Goal: Information Seeking & Learning: Compare options

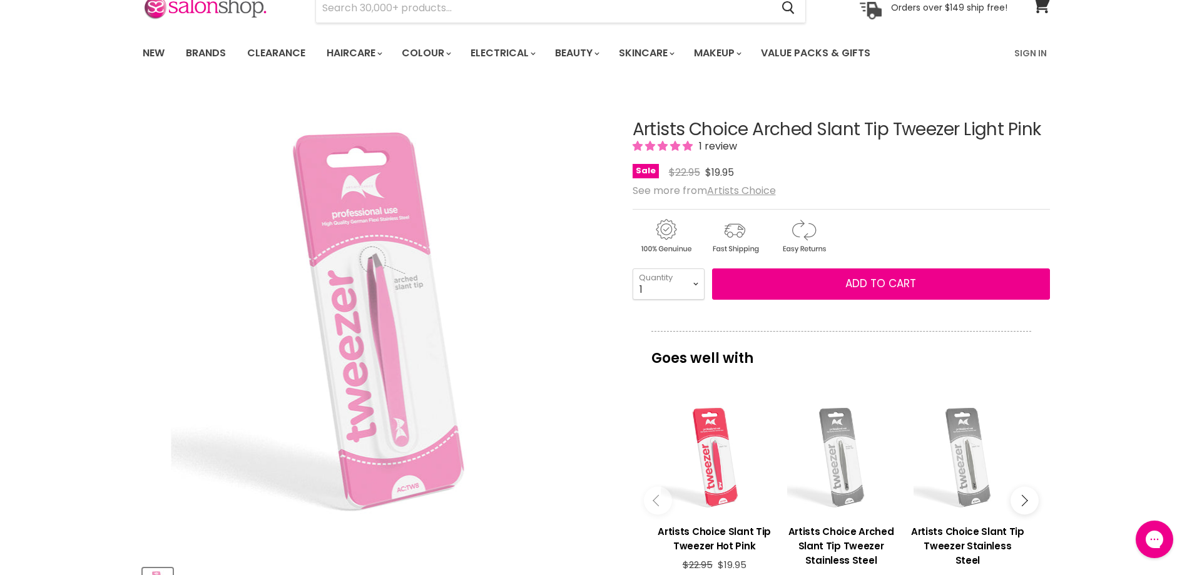
scroll to position [125, 0]
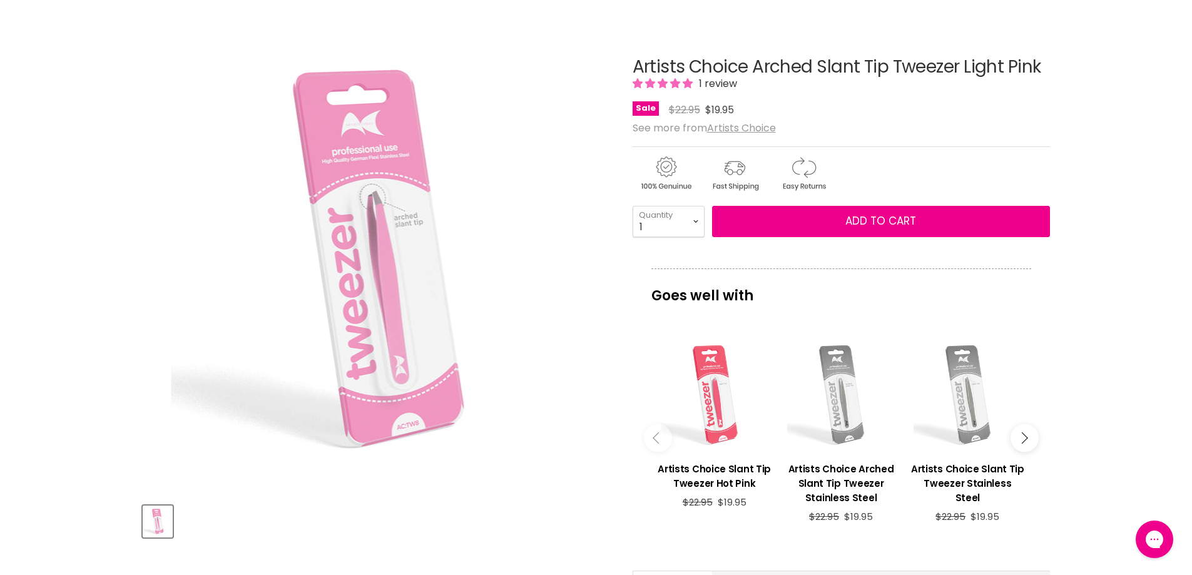
click at [713, 405] on div "Main content" at bounding box center [715, 395] width 114 height 114
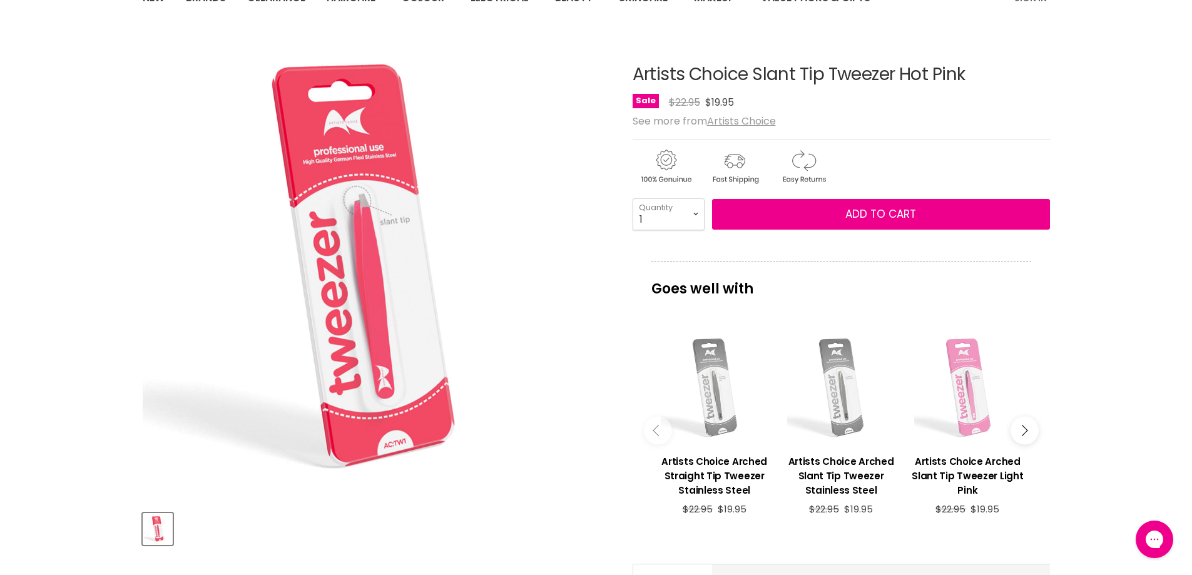
scroll to position [125, 0]
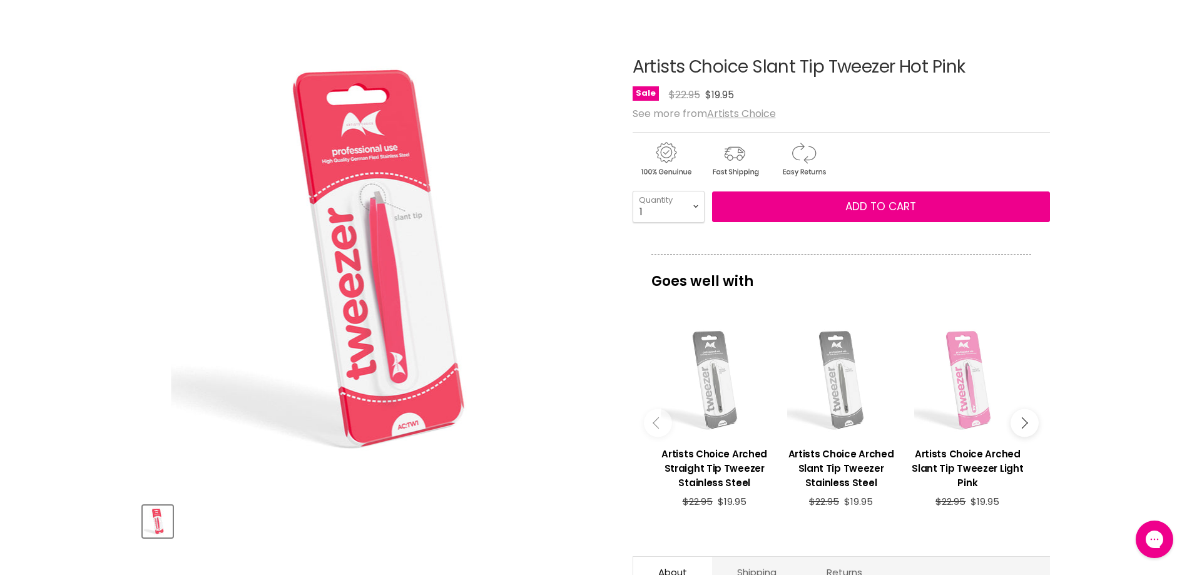
click at [662, 427] on button "Main content" at bounding box center [658, 423] width 28 height 28
click at [1029, 423] on button "Main content" at bounding box center [1025, 423] width 28 height 28
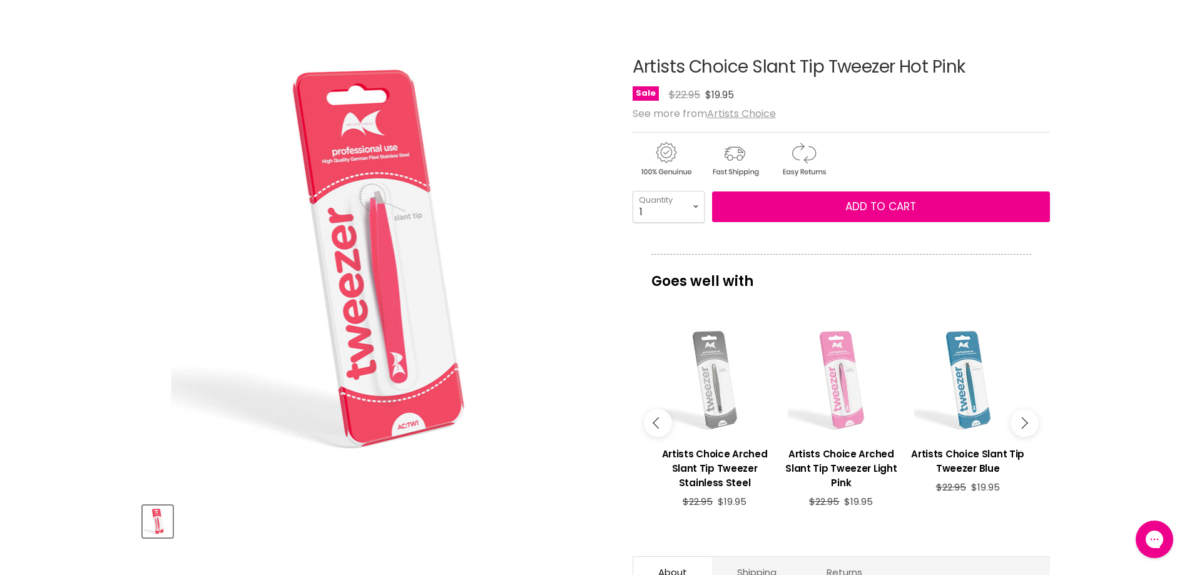
click at [1029, 423] on button "Main content" at bounding box center [1025, 423] width 28 height 28
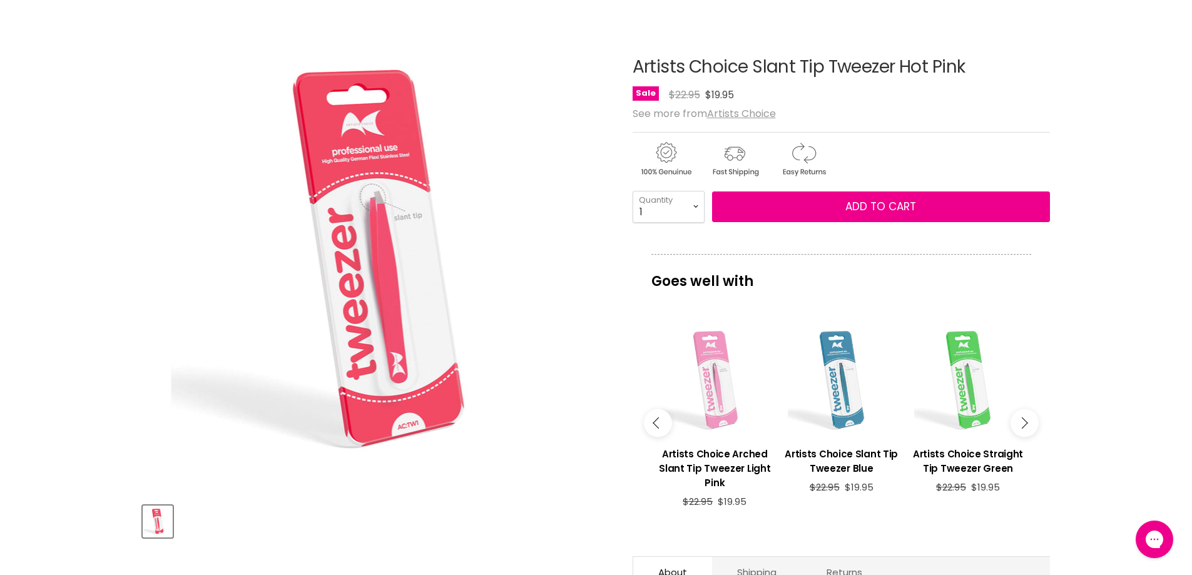
click at [957, 392] on div "Main content" at bounding box center [968, 381] width 114 height 114
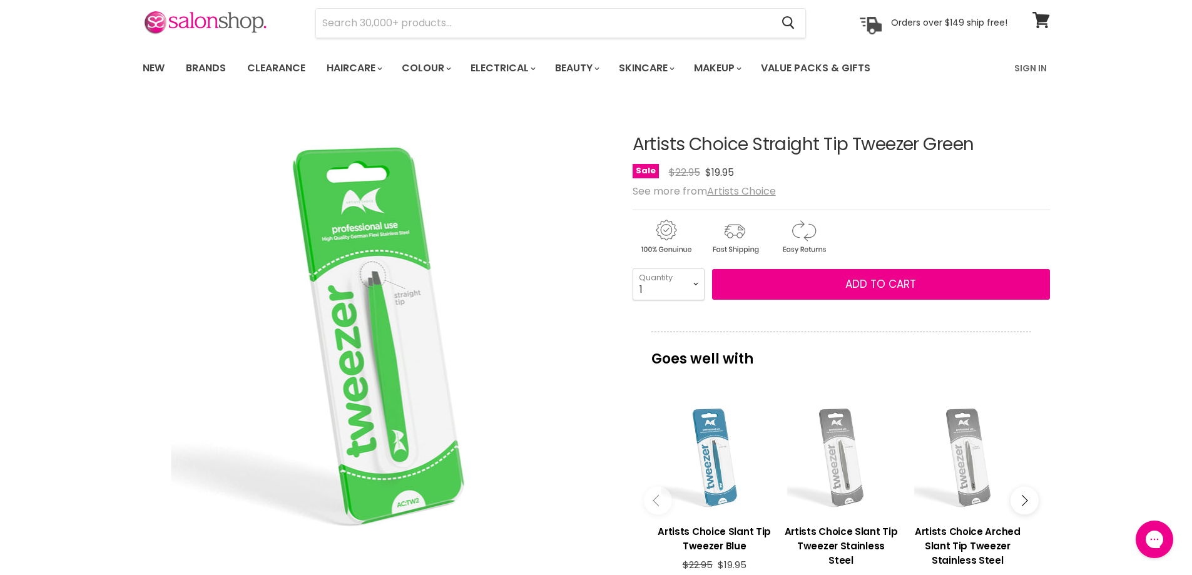
scroll to position [125, 0]
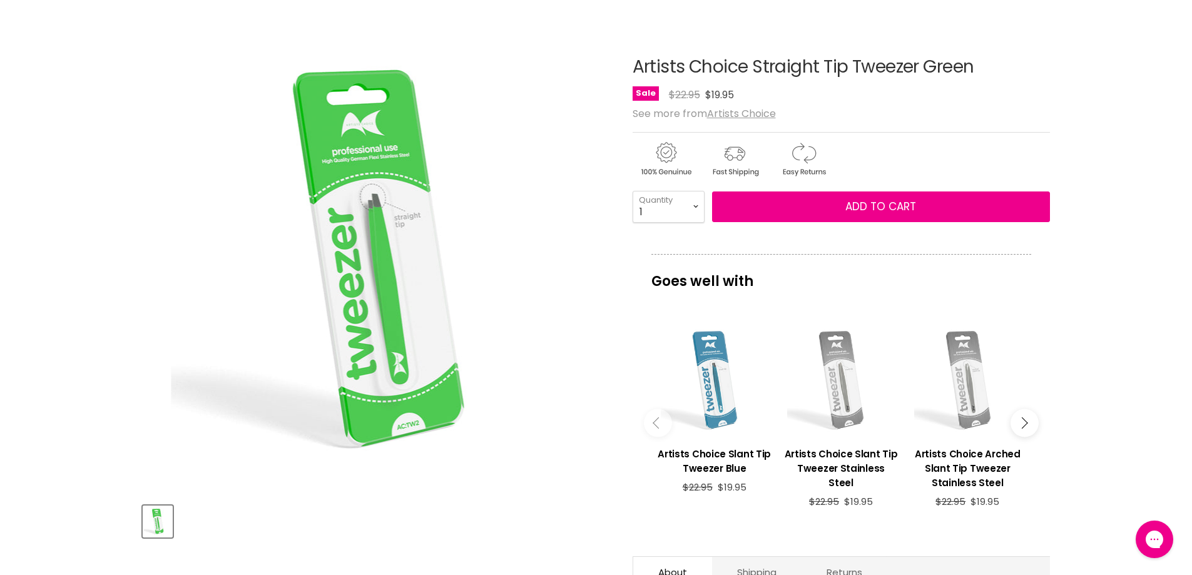
click at [664, 424] on button "Main content" at bounding box center [658, 423] width 28 height 28
click at [1024, 419] on icon "Main content" at bounding box center [1021, 422] width 11 height 11
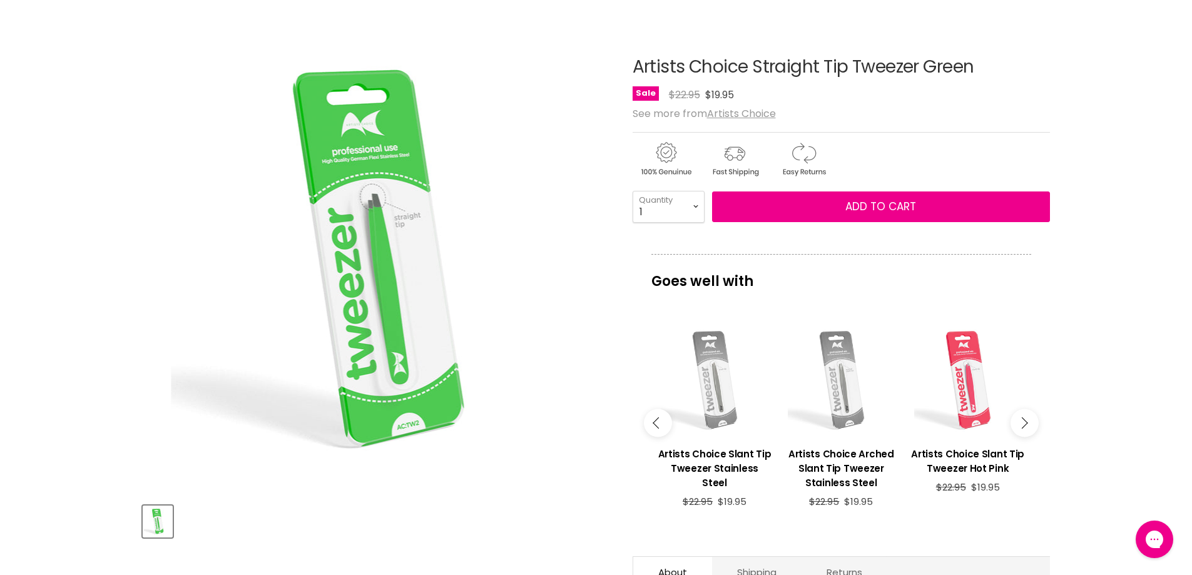
click at [1024, 419] on icon "Main content" at bounding box center [1021, 422] width 11 height 11
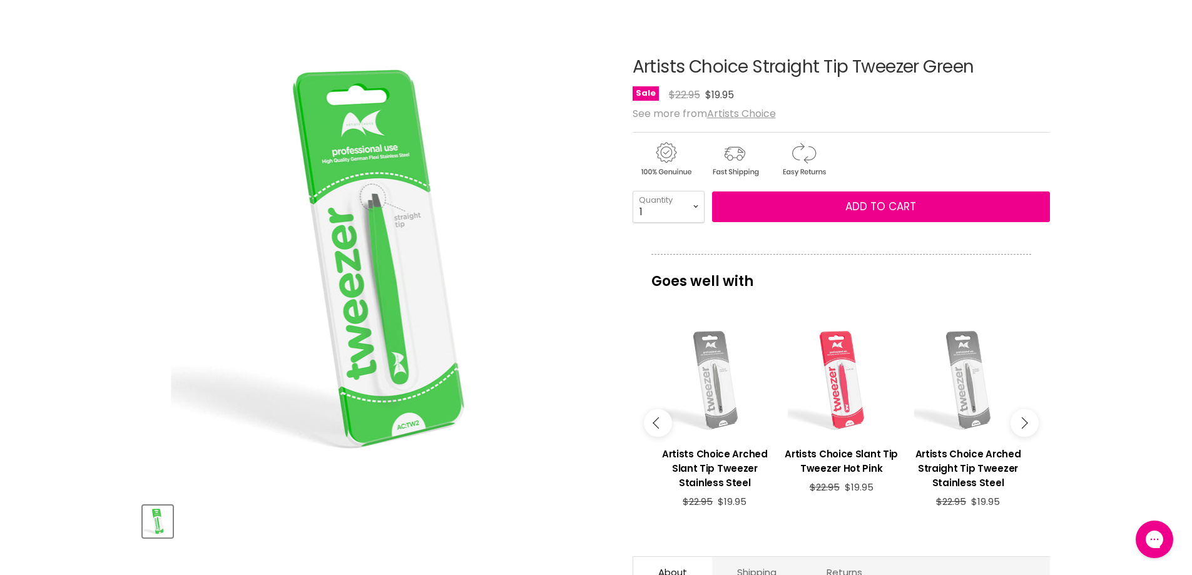
click at [1025, 419] on button "Main content" at bounding box center [1025, 423] width 28 height 28
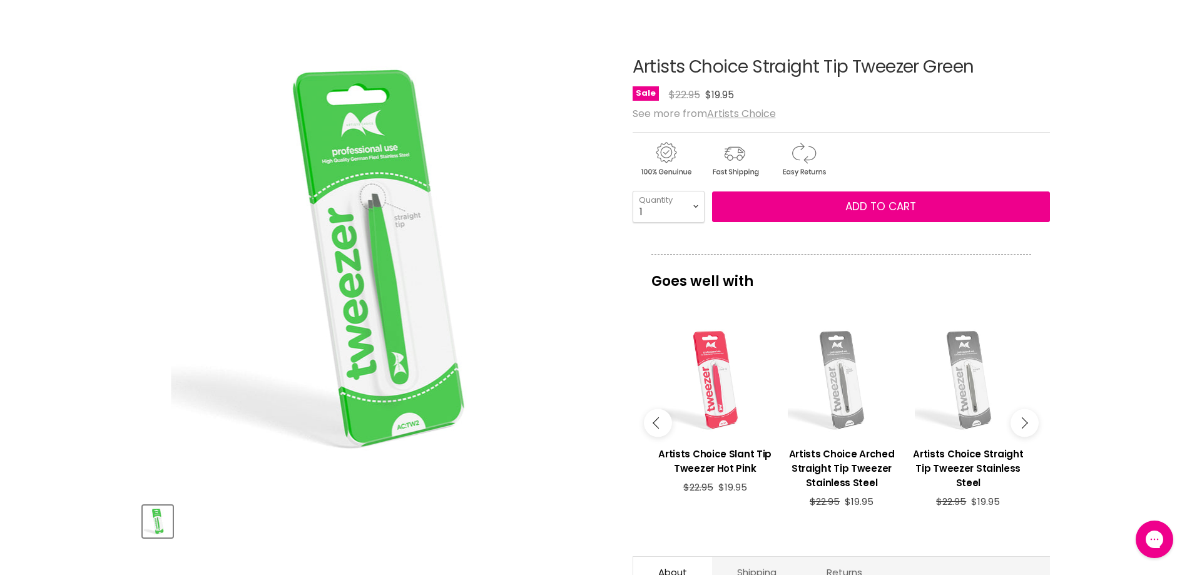
click at [1025, 419] on button "Main content" at bounding box center [1025, 423] width 28 height 28
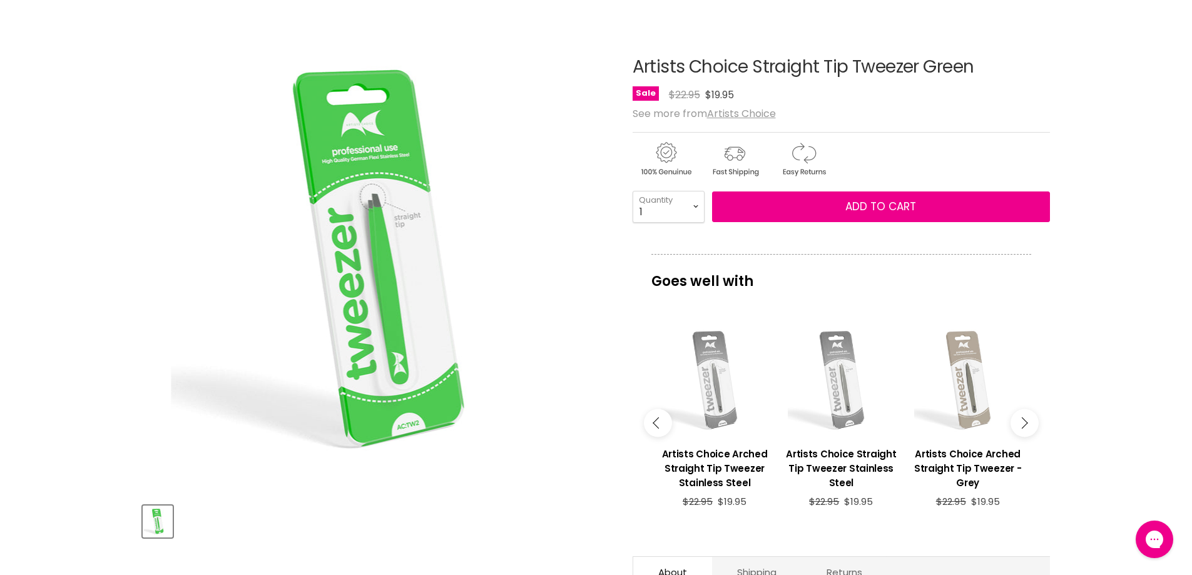
click at [1025, 419] on button "Main content" at bounding box center [1025, 423] width 28 height 28
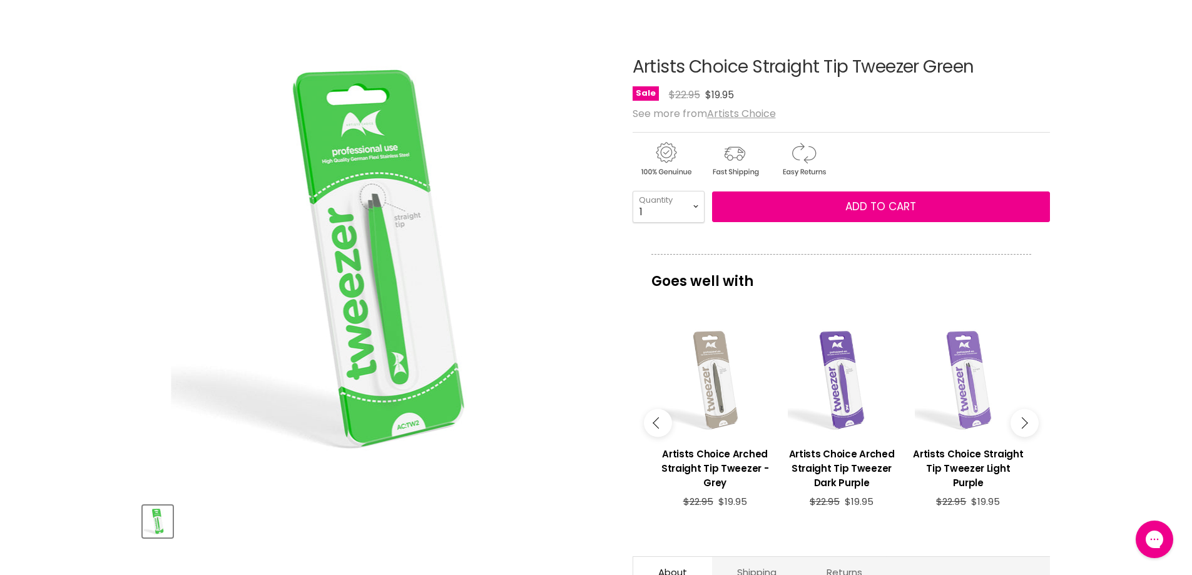
click at [1025, 419] on button "Main content" at bounding box center [1025, 423] width 28 height 28
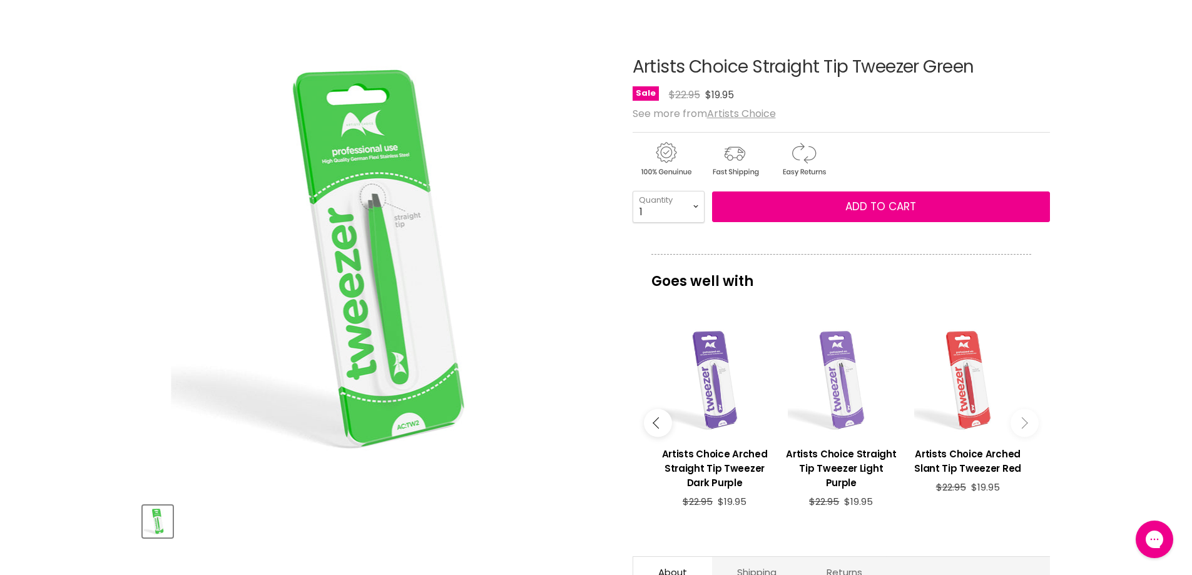
click at [1025, 419] on button "Main content" at bounding box center [1025, 423] width 28 height 28
click at [974, 399] on div "Main content" at bounding box center [967, 381] width 114 height 114
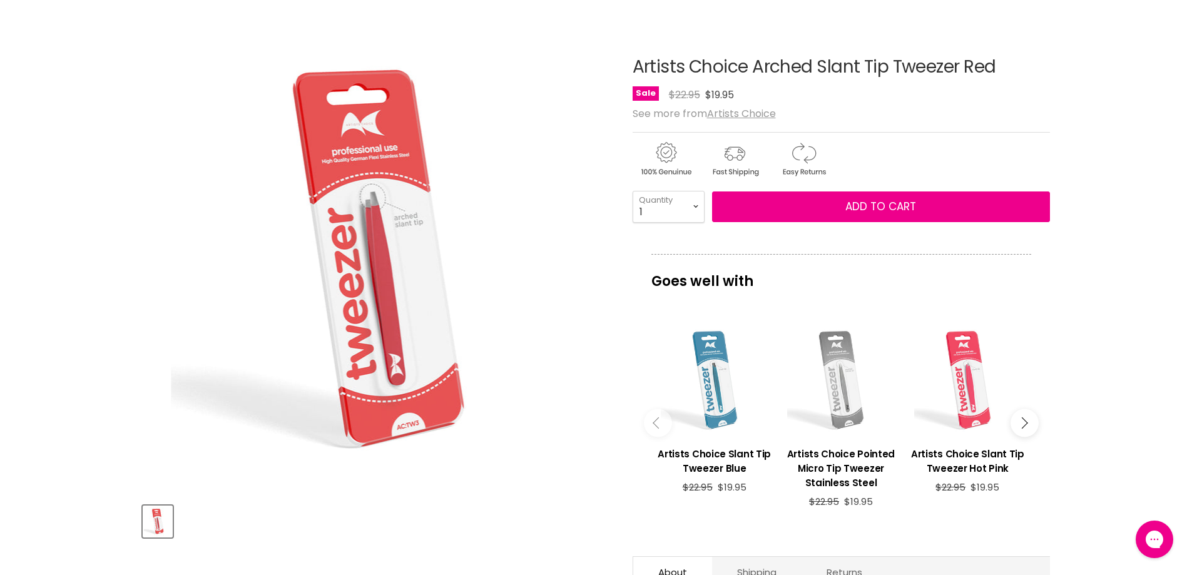
click at [1019, 420] on icon "Main content" at bounding box center [1021, 422] width 11 height 11
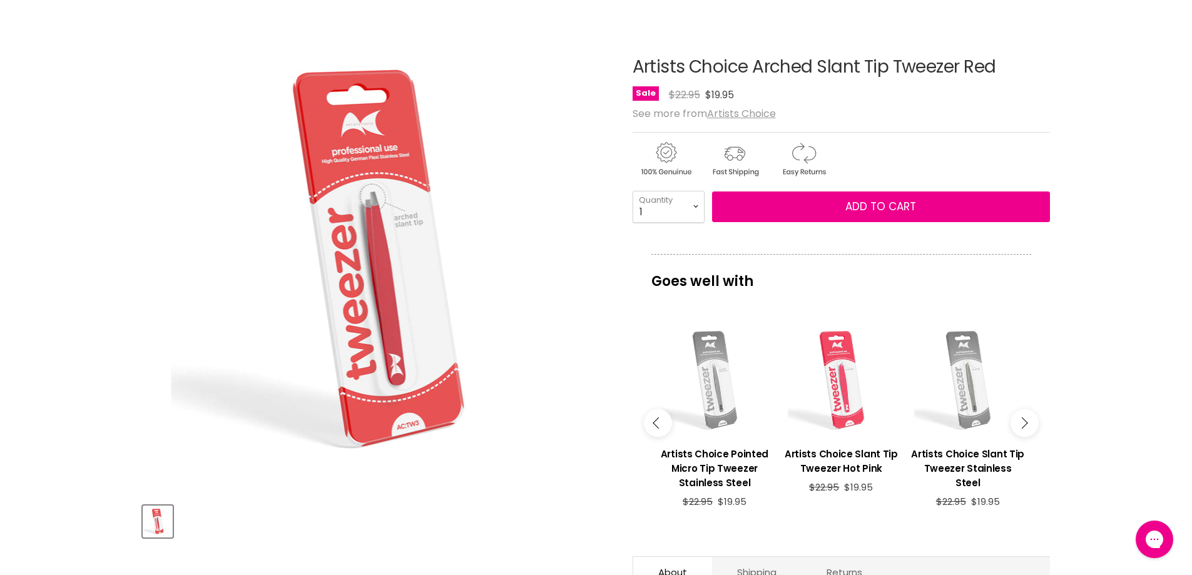
click at [1019, 420] on icon "Main content" at bounding box center [1021, 422] width 11 height 11
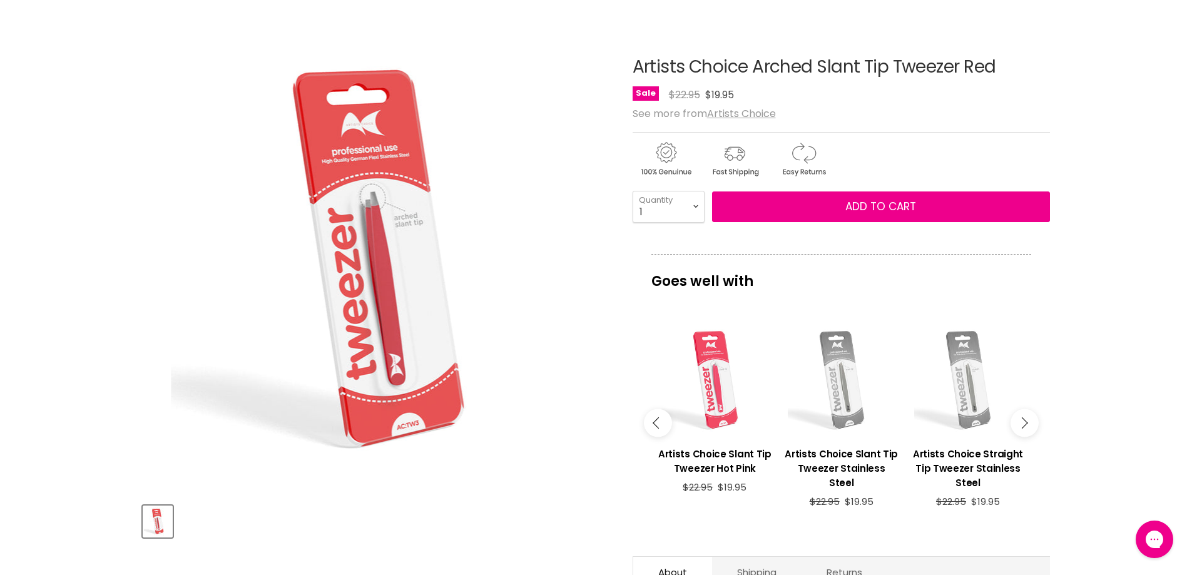
click at [1019, 420] on icon "Main content" at bounding box center [1021, 422] width 11 height 11
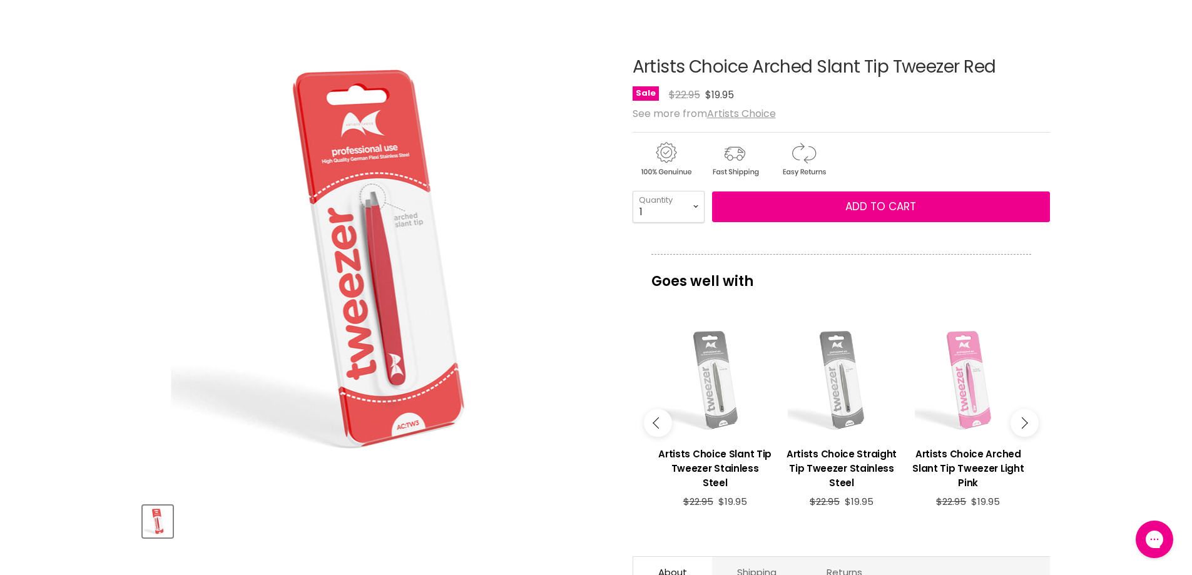
click at [1019, 420] on icon "Main content" at bounding box center [1021, 422] width 11 height 11
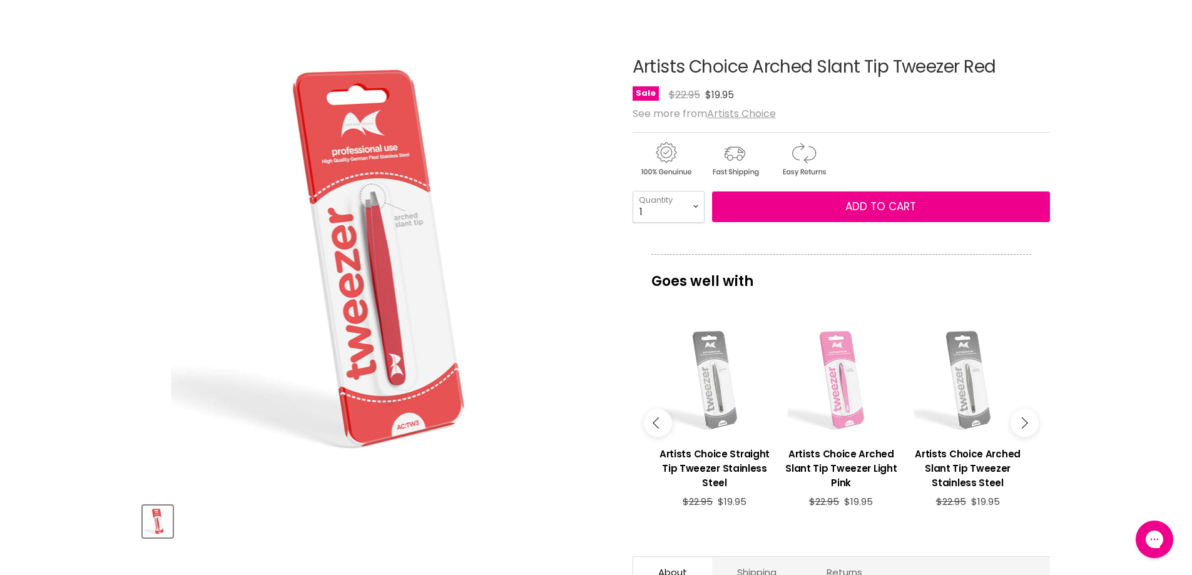
click at [1019, 420] on icon "Main content" at bounding box center [1021, 422] width 11 height 11
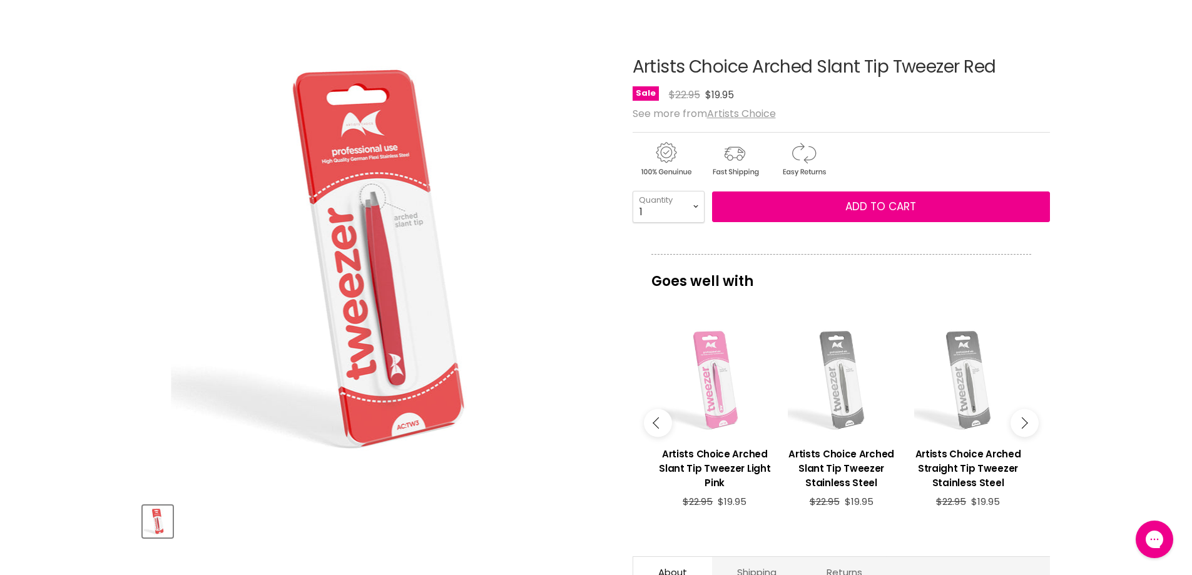
click at [1019, 420] on icon "Main content" at bounding box center [1021, 422] width 11 height 11
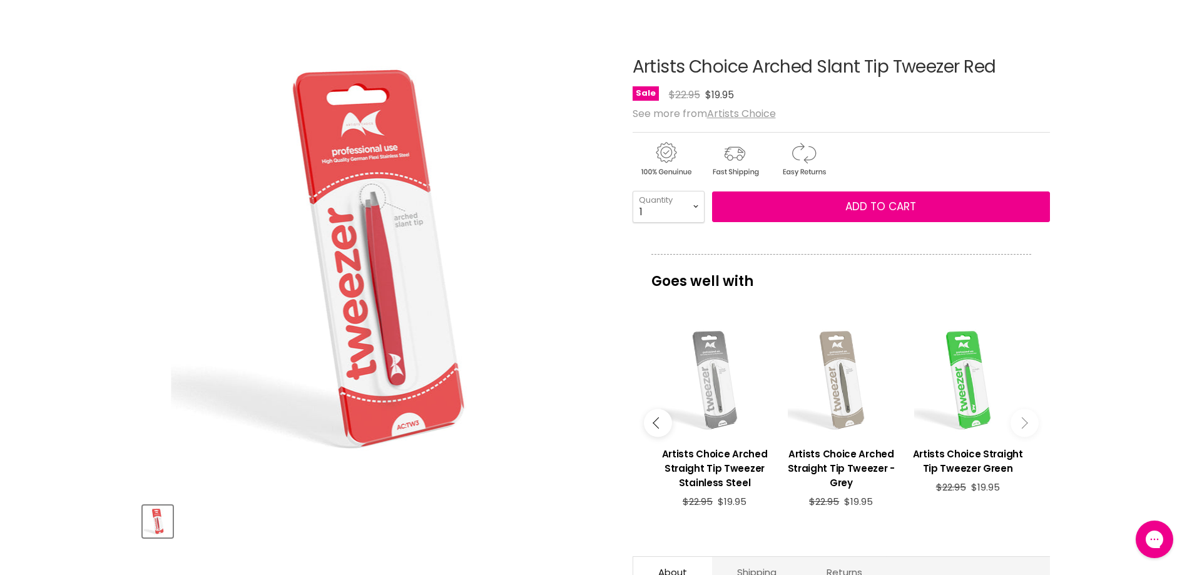
click at [1019, 420] on icon "Main content" at bounding box center [1021, 422] width 11 height 11
click at [1027, 425] on button "Main content" at bounding box center [1025, 423] width 28 height 28
click at [1023, 426] on icon "Main content" at bounding box center [1021, 422] width 11 height 11
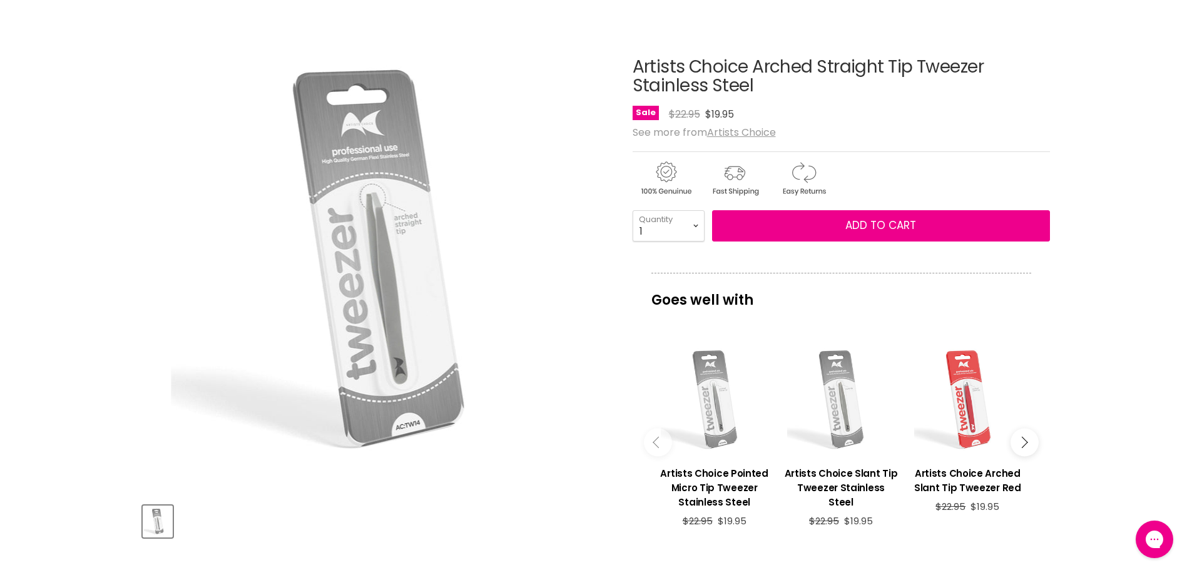
click at [1032, 443] on button "Main content" at bounding box center [1025, 443] width 28 height 28
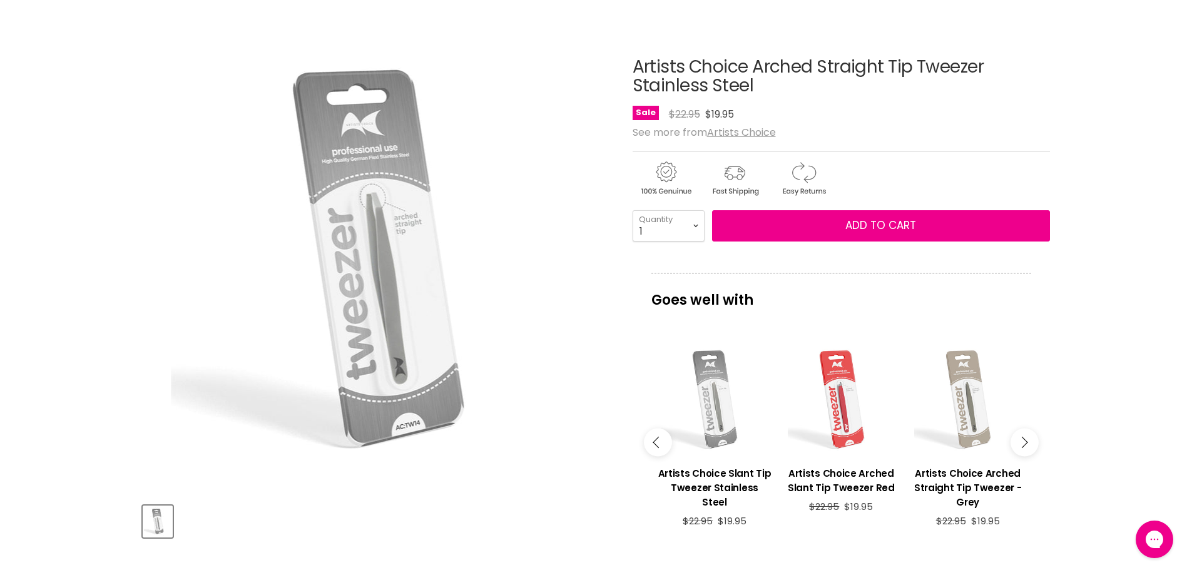
click at [1032, 443] on button "Main content" at bounding box center [1025, 443] width 28 height 28
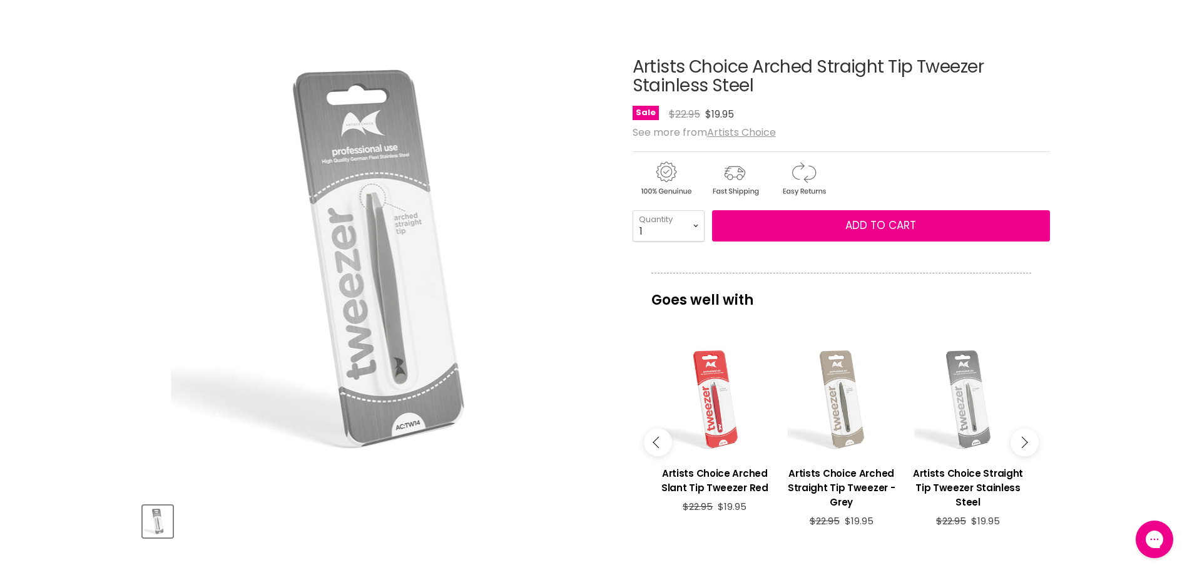
click at [1032, 443] on button "Main content" at bounding box center [1025, 443] width 28 height 28
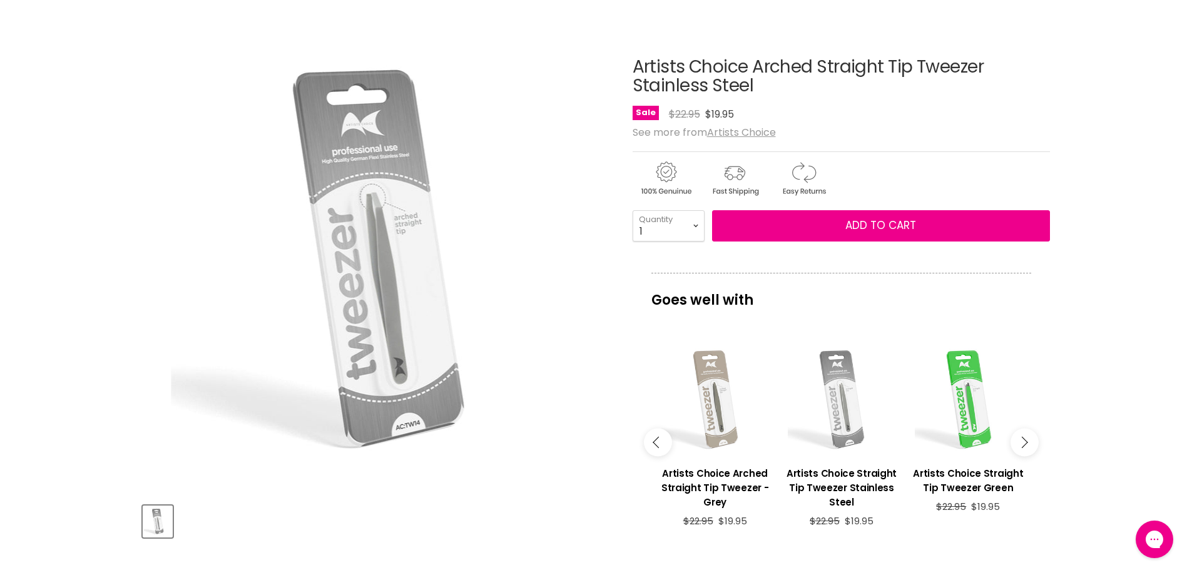
click at [1032, 443] on button "Main content" at bounding box center [1025, 443] width 28 height 28
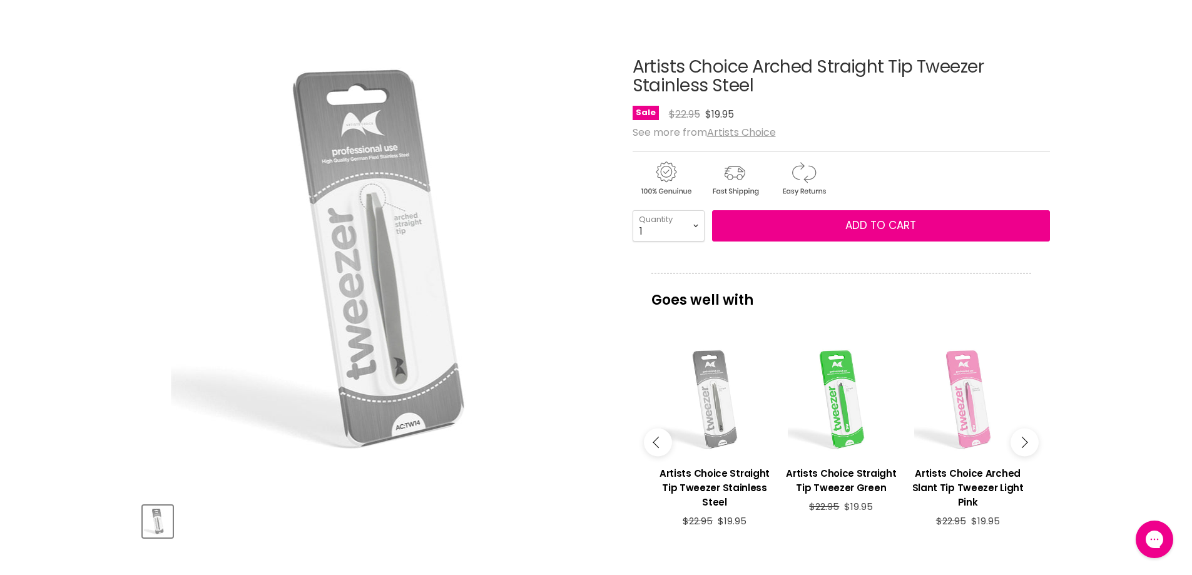
click at [1032, 443] on button "Main content" at bounding box center [1025, 443] width 28 height 28
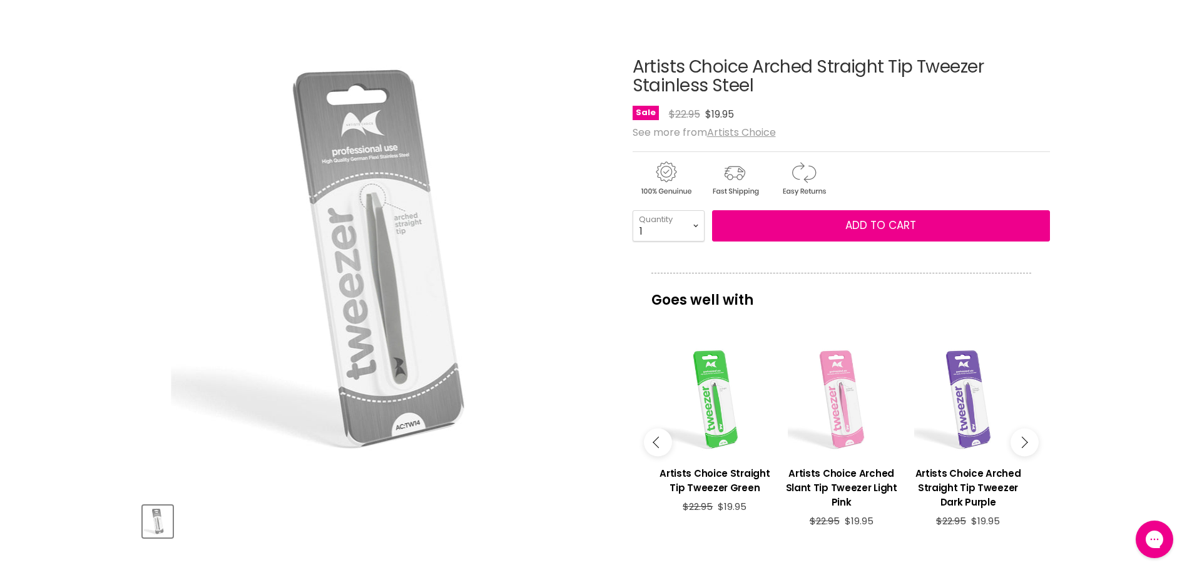
click at [1032, 443] on button "Main content" at bounding box center [1025, 443] width 28 height 28
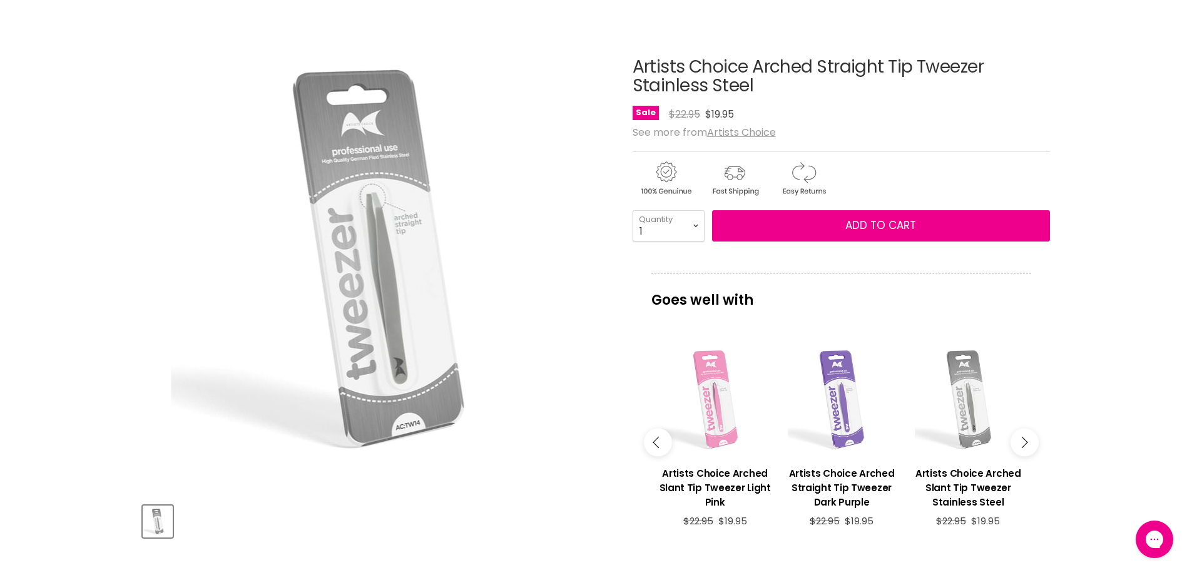
click at [847, 441] on div "Main content" at bounding box center [842, 400] width 114 height 114
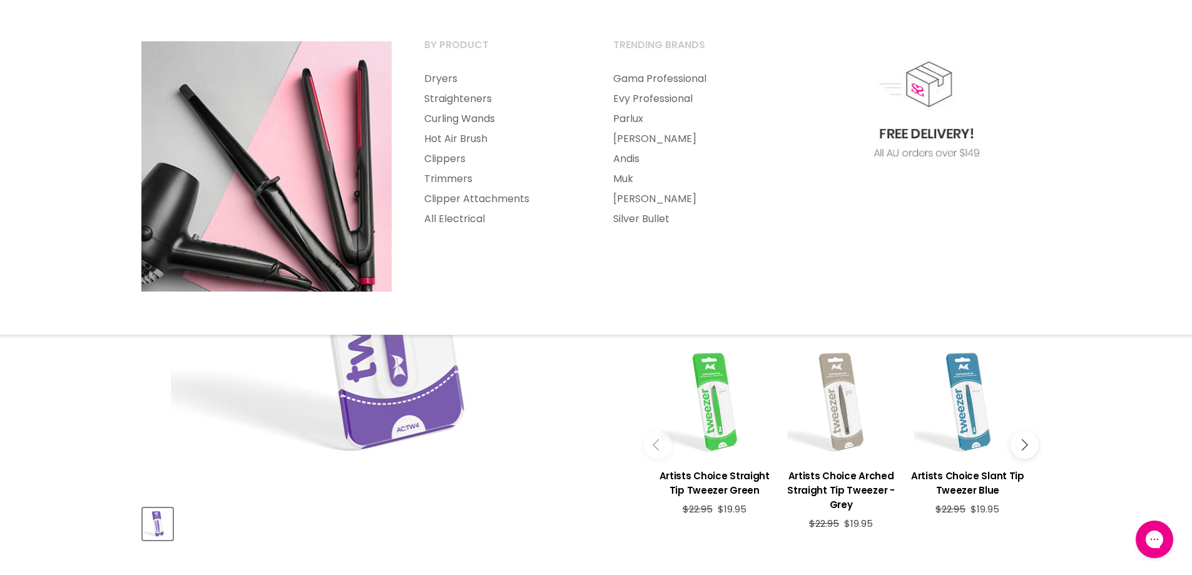
scroll to position [125, 0]
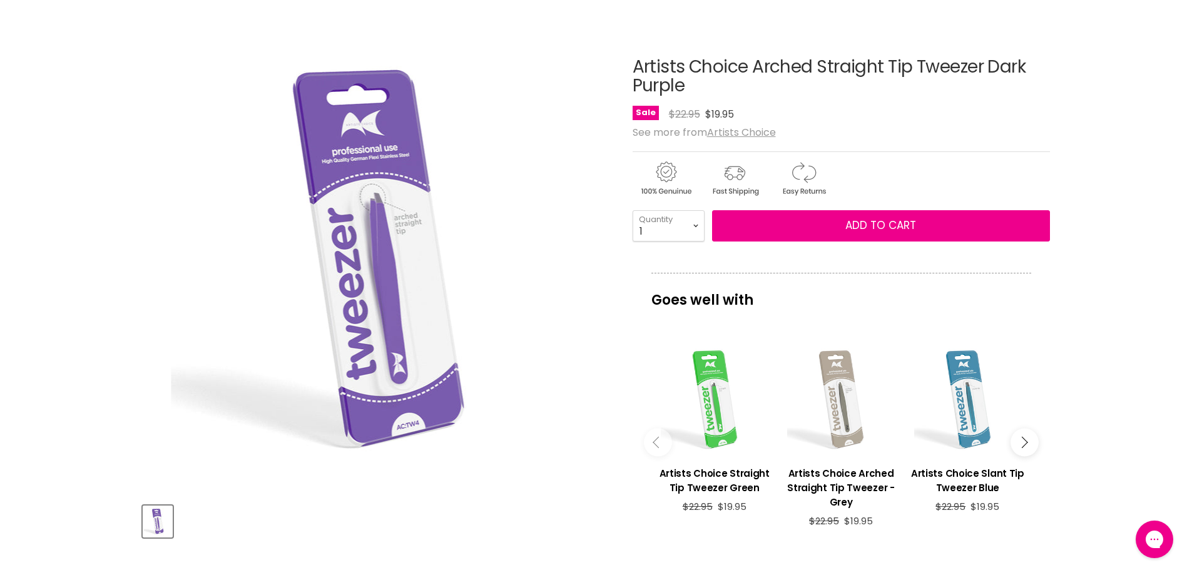
click at [1019, 433] on button "Main content" at bounding box center [1025, 443] width 28 height 28
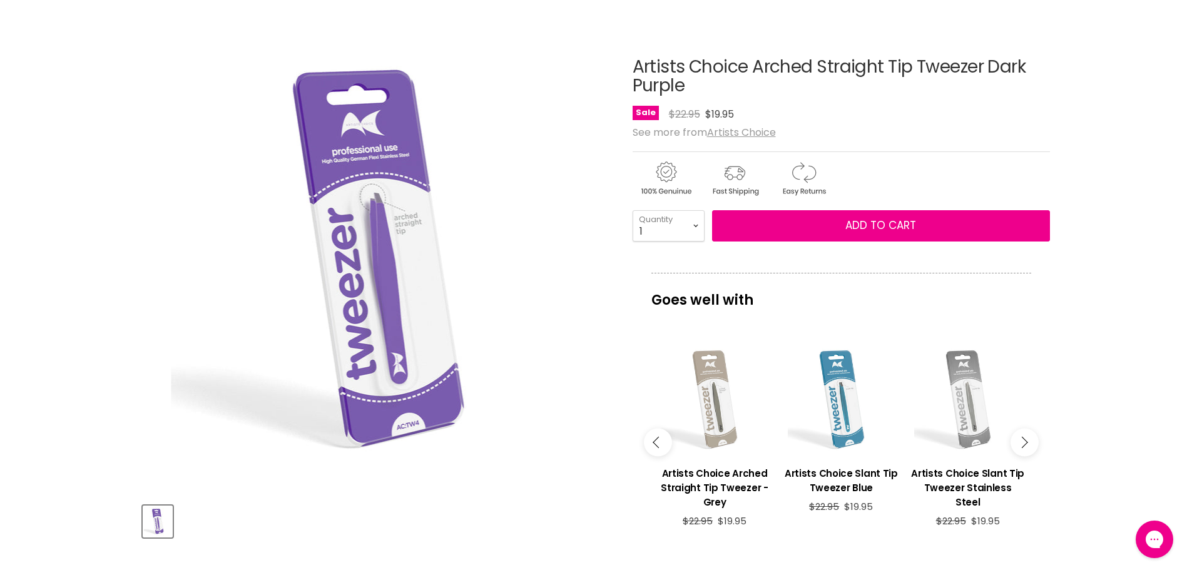
click at [1019, 433] on button "Main content" at bounding box center [1025, 443] width 28 height 28
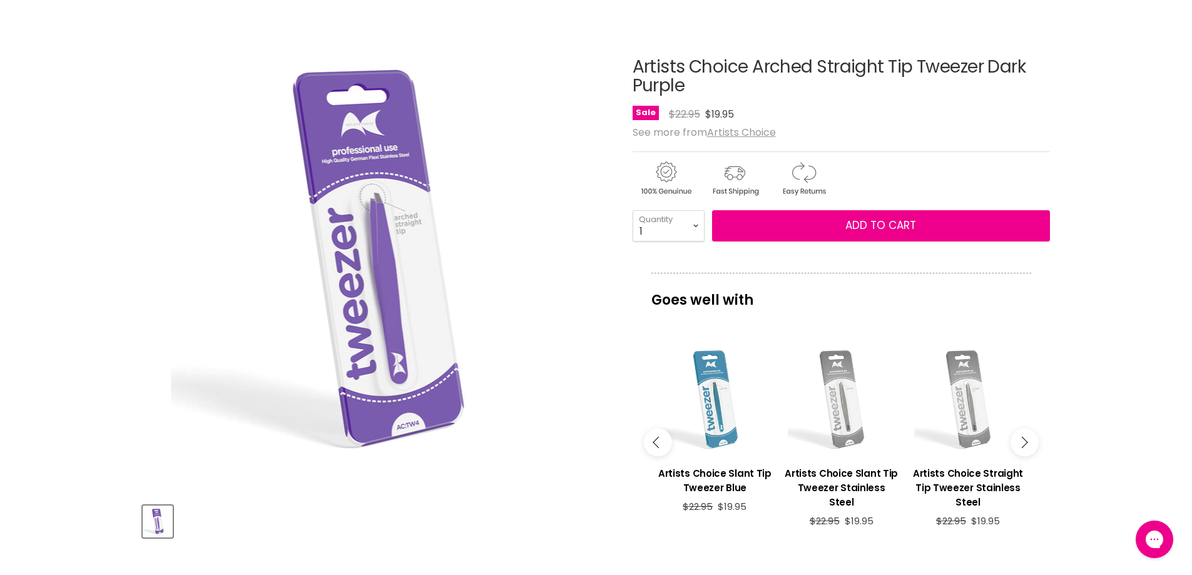
click at [1021, 437] on icon "Main content" at bounding box center [1021, 442] width 11 height 11
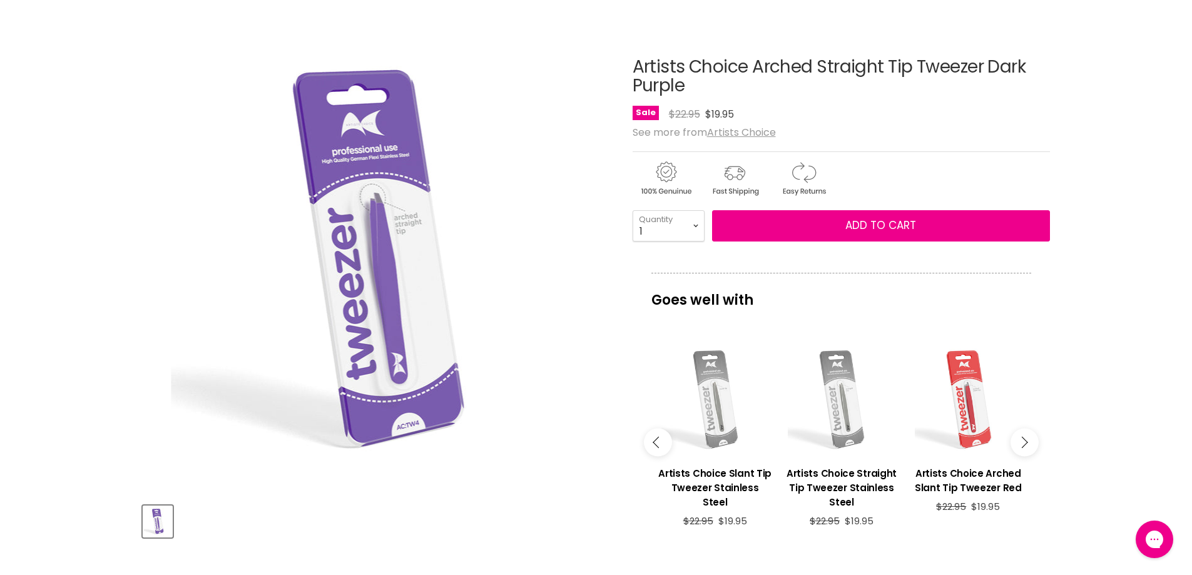
click at [1021, 437] on icon "Main content" at bounding box center [1021, 442] width 11 height 11
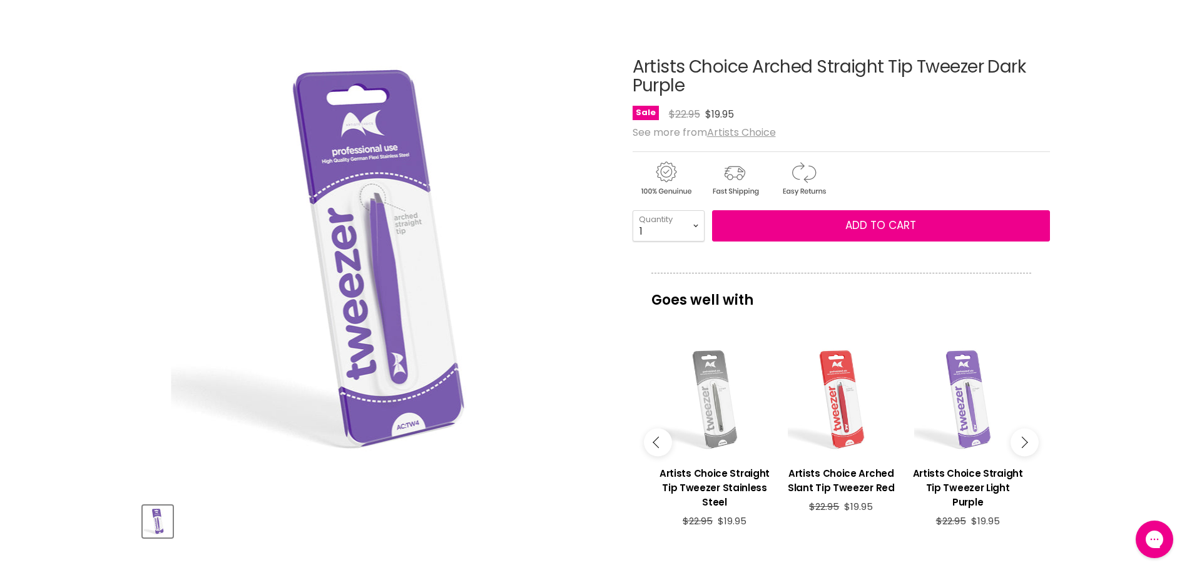
click at [1019, 432] on button "Main content" at bounding box center [1025, 443] width 28 height 28
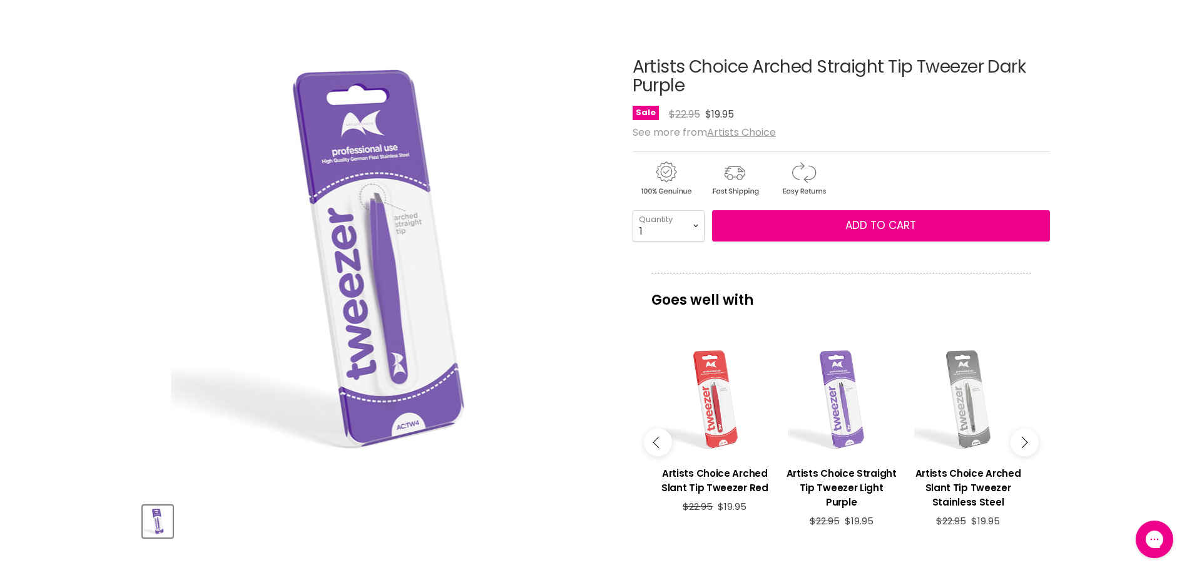
click at [1019, 432] on button "Main content" at bounding box center [1025, 443] width 28 height 28
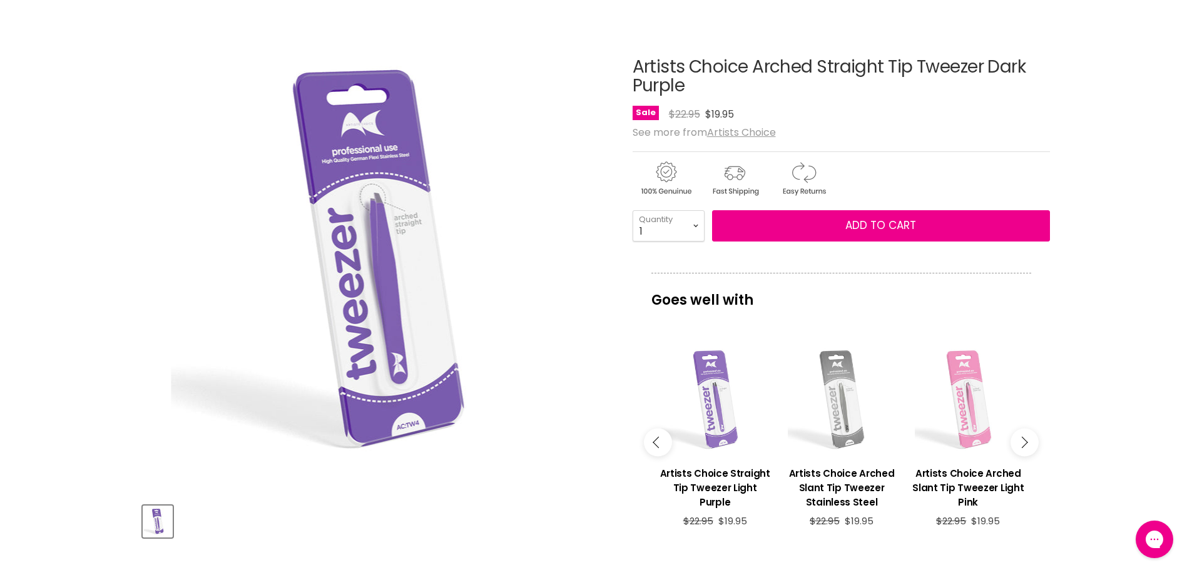
click at [1019, 432] on button "Main content" at bounding box center [1025, 443] width 28 height 28
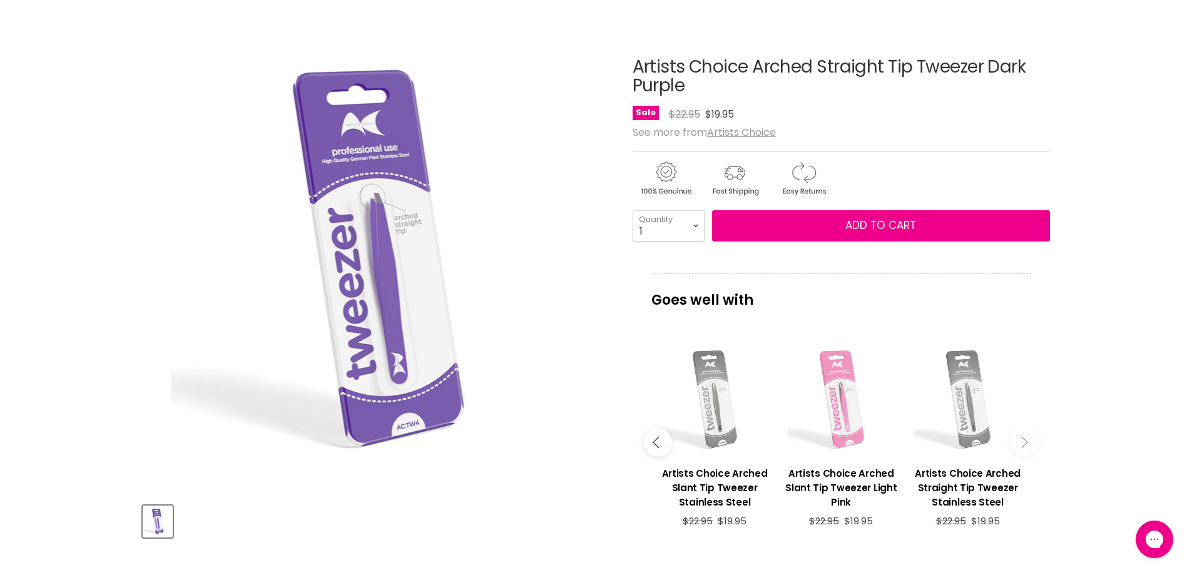
click at [1019, 432] on button "Main content" at bounding box center [1025, 443] width 28 height 28
click at [1029, 437] on button "Main content" at bounding box center [1025, 443] width 28 height 28
click at [1026, 455] on button "Main content" at bounding box center [1025, 443] width 28 height 28
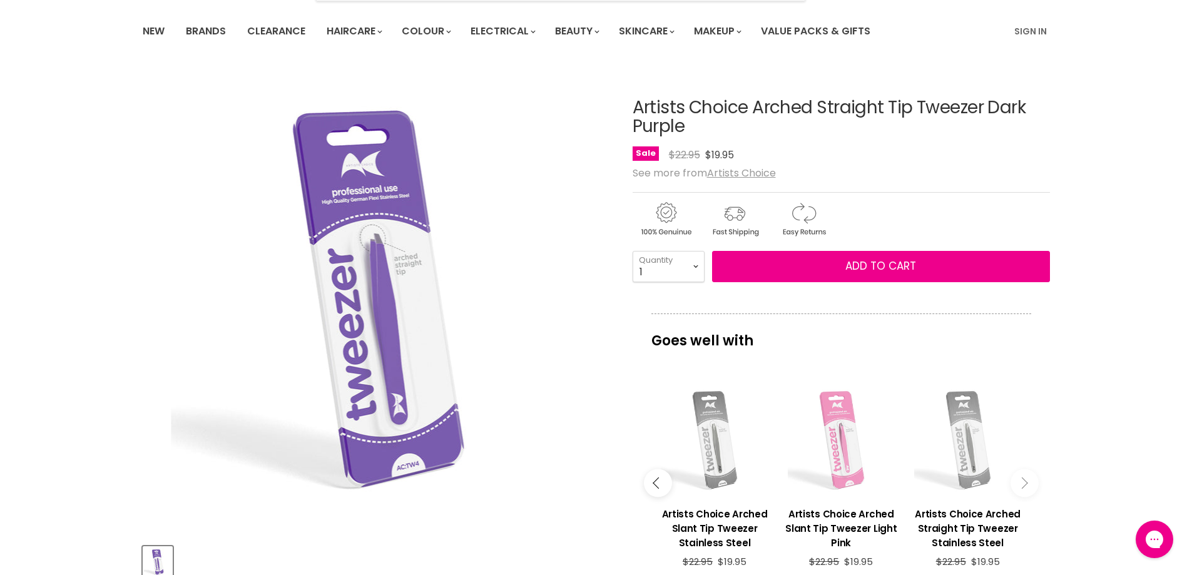
scroll to position [63, 0]
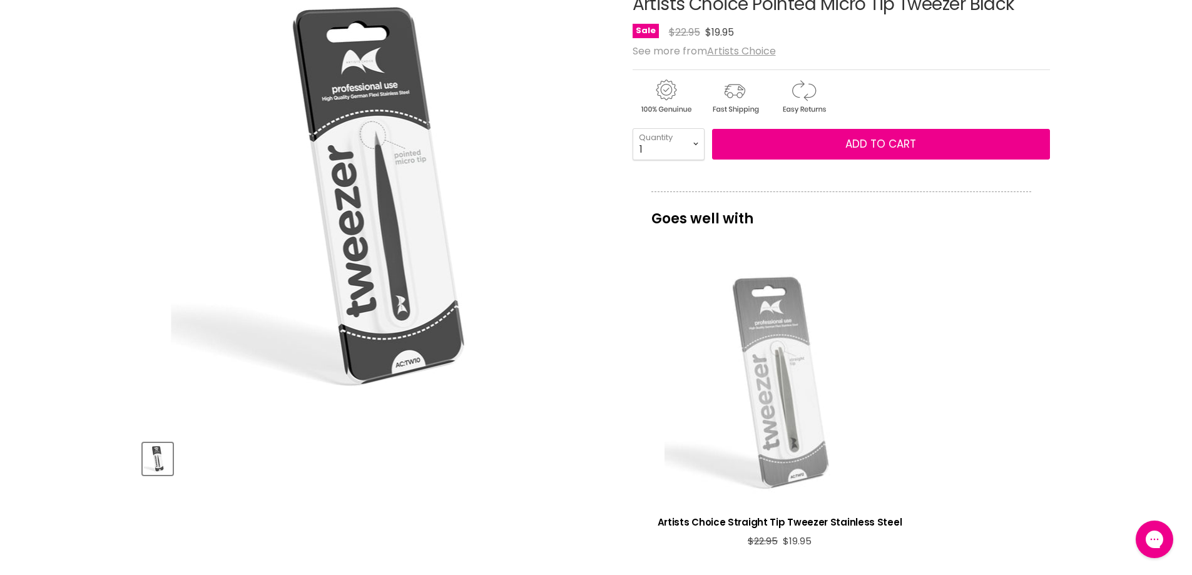
scroll to position [250, 0]
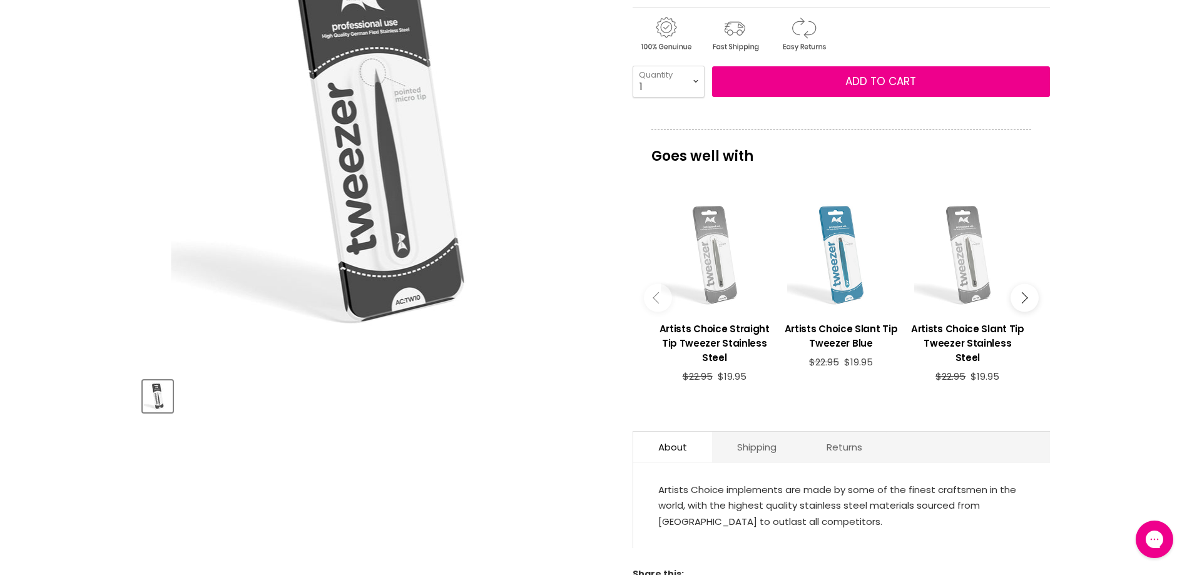
click at [1024, 295] on icon "Main content" at bounding box center [1021, 297] width 11 height 11
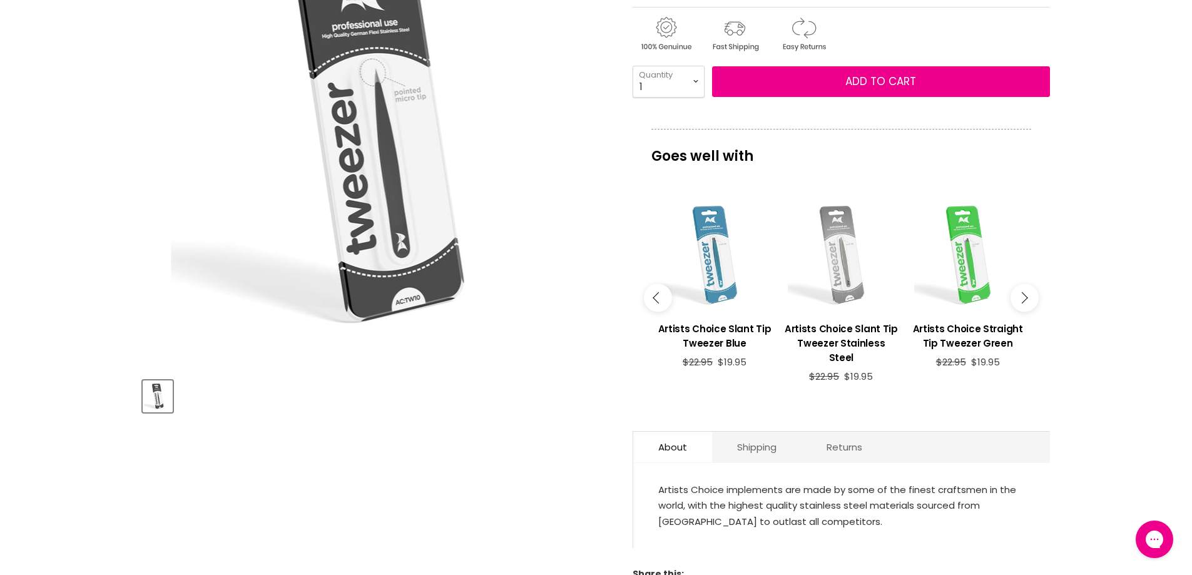
click at [1024, 295] on icon "Main content" at bounding box center [1021, 297] width 11 height 11
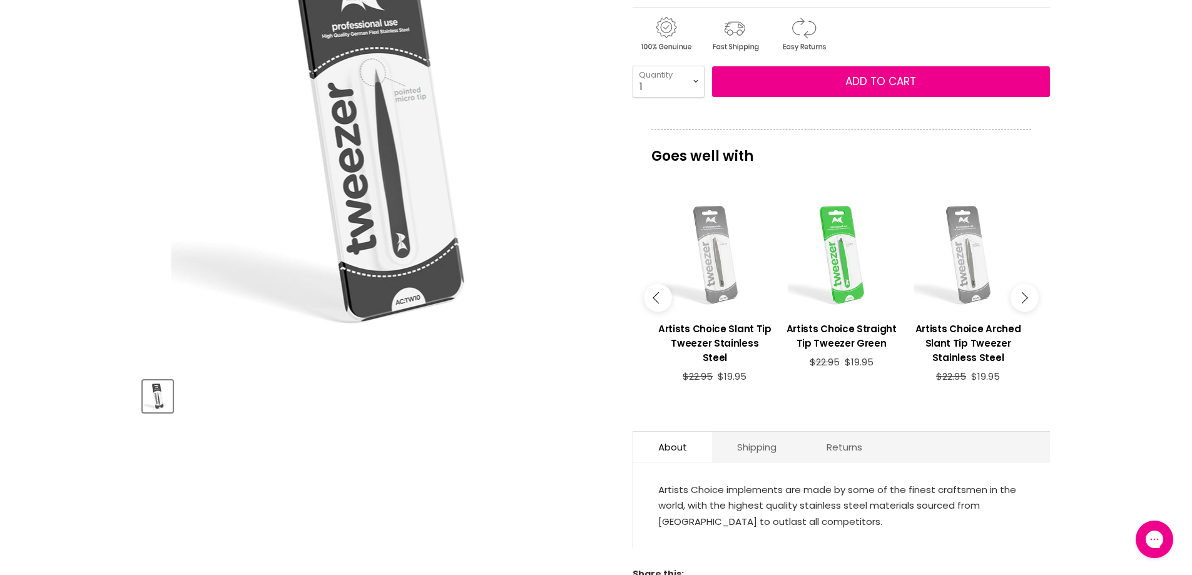
click at [1024, 295] on icon "Main content" at bounding box center [1021, 297] width 11 height 11
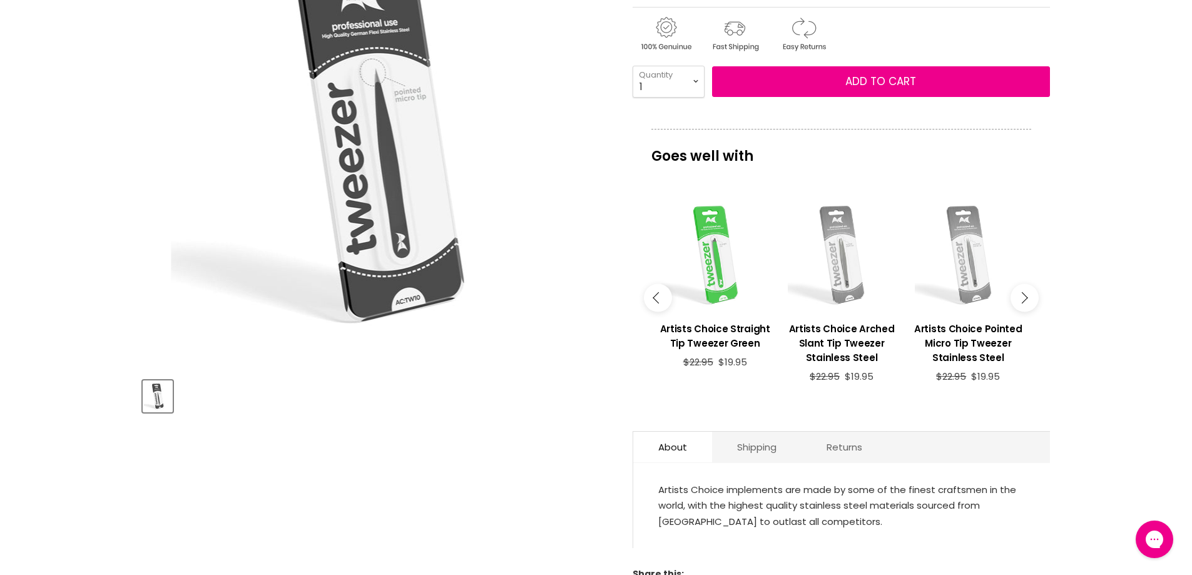
click at [1024, 295] on icon "Main content" at bounding box center [1021, 297] width 11 height 11
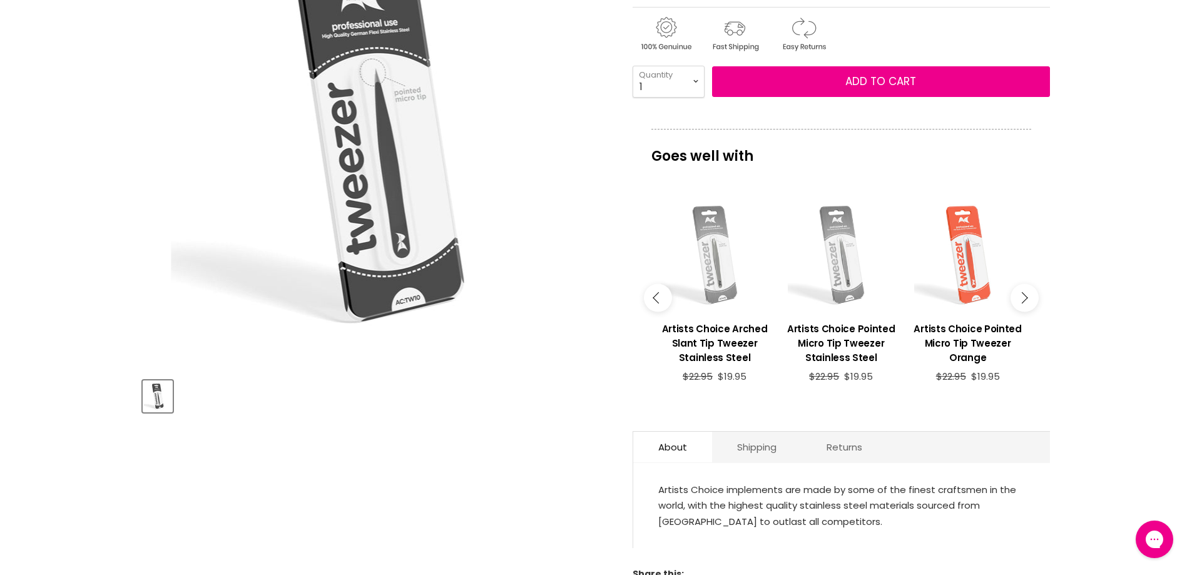
click at [1024, 295] on icon "Main content" at bounding box center [1021, 297] width 11 height 11
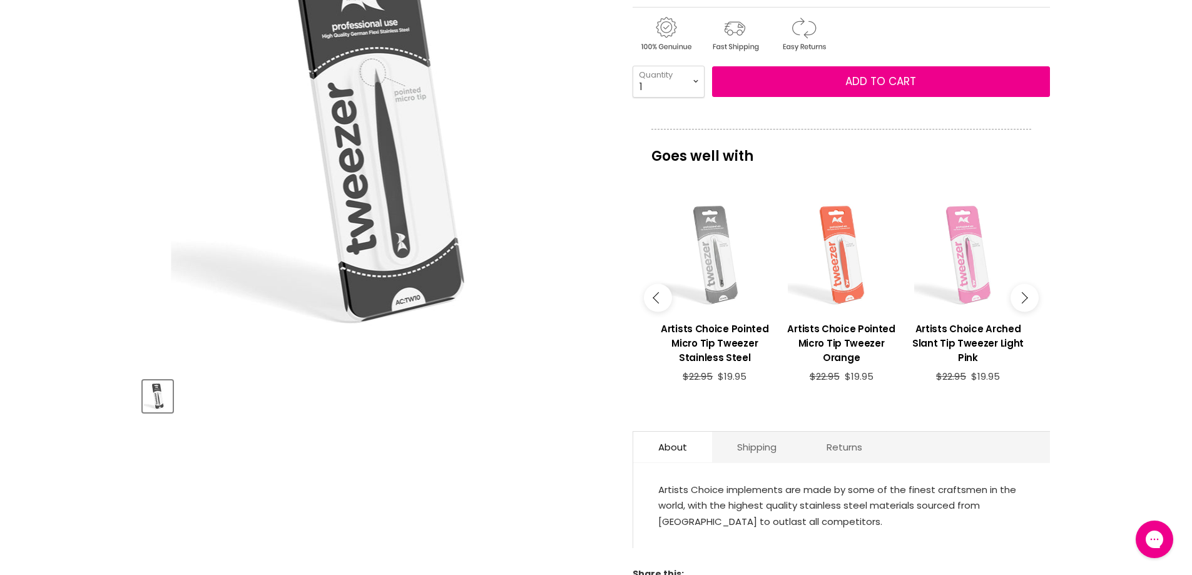
click at [844, 258] on div "Main content" at bounding box center [841, 255] width 114 height 114
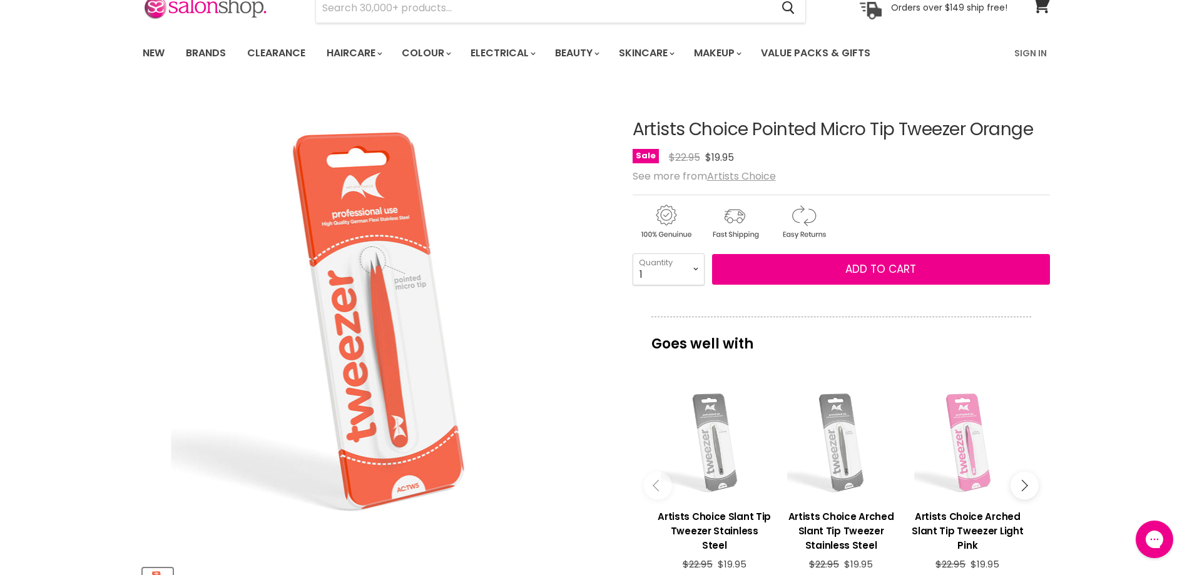
click at [658, 487] on icon "Main content" at bounding box center [658, 485] width 11 height 11
click at [1022, 487] on icon "Main content" at bounding box center [1021, 485] width 11 height 11
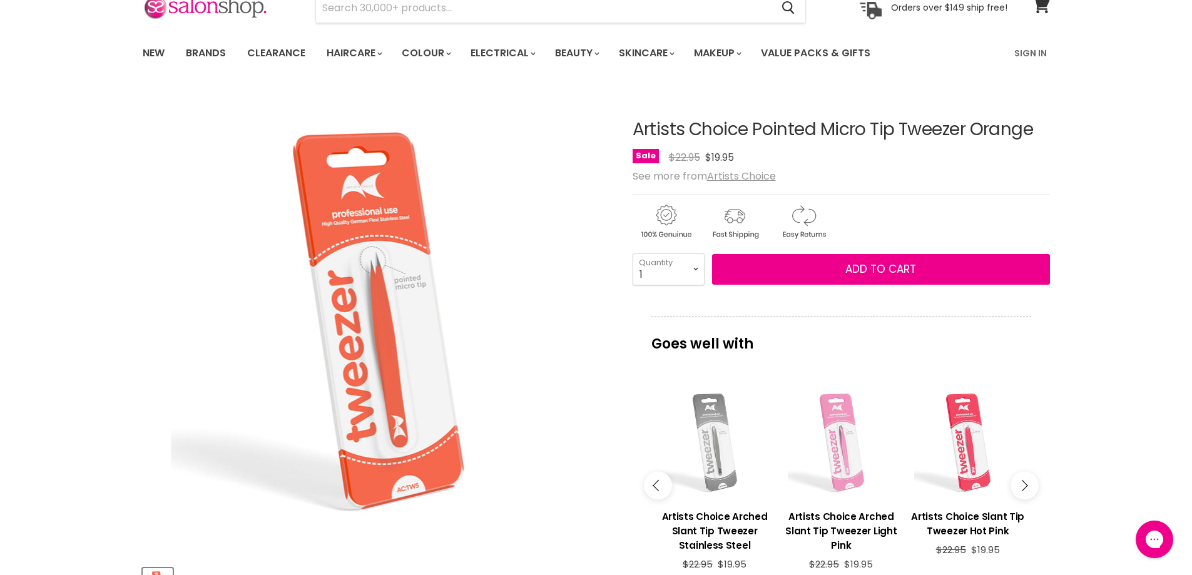
click at [1022, 487] on icon "Main content" at bounding box center [1021, 485] width 11 height 11
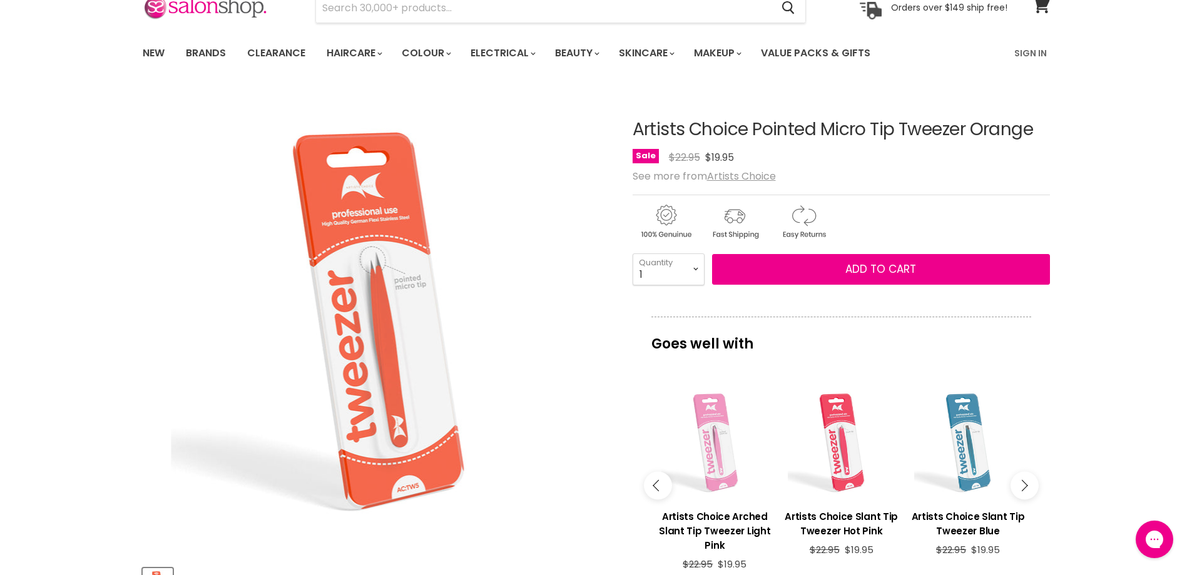
click at [1022, 487] on icon "Main content" at bounding box center [1021, 485] width 11 height 11
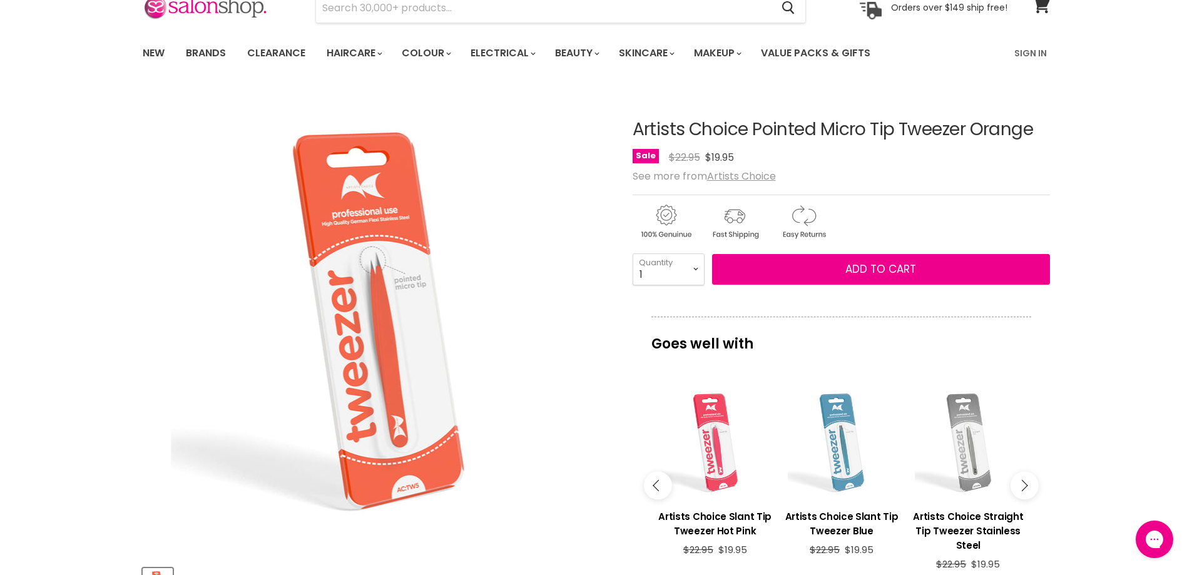
click at [827, 446] on div "Main content" at bounding box center [842, 443] width 114 height 114
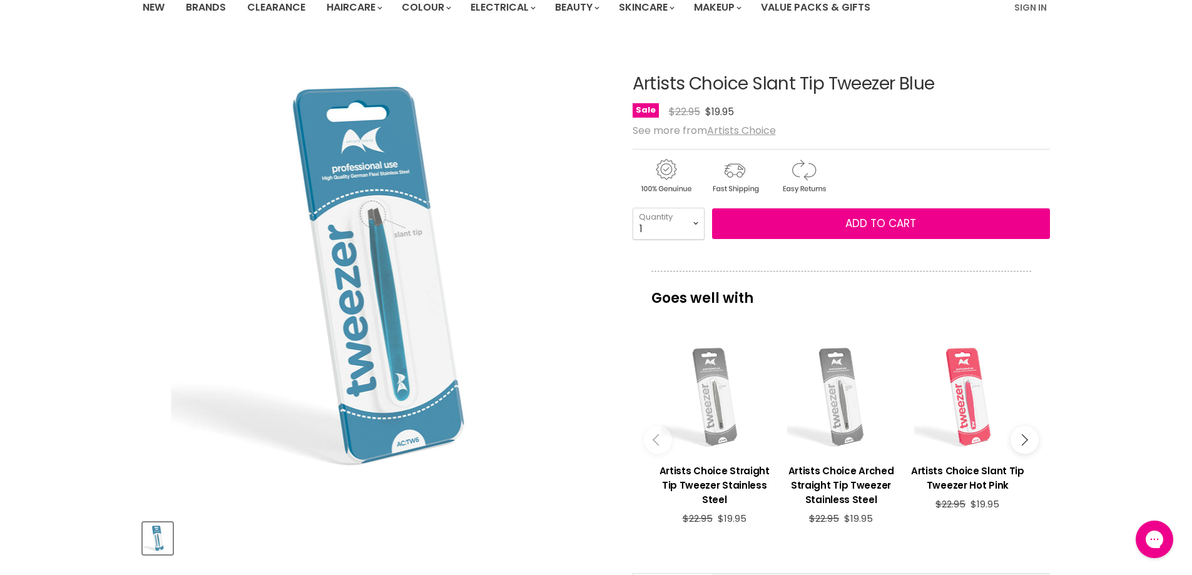
scroll to position [125, 0]
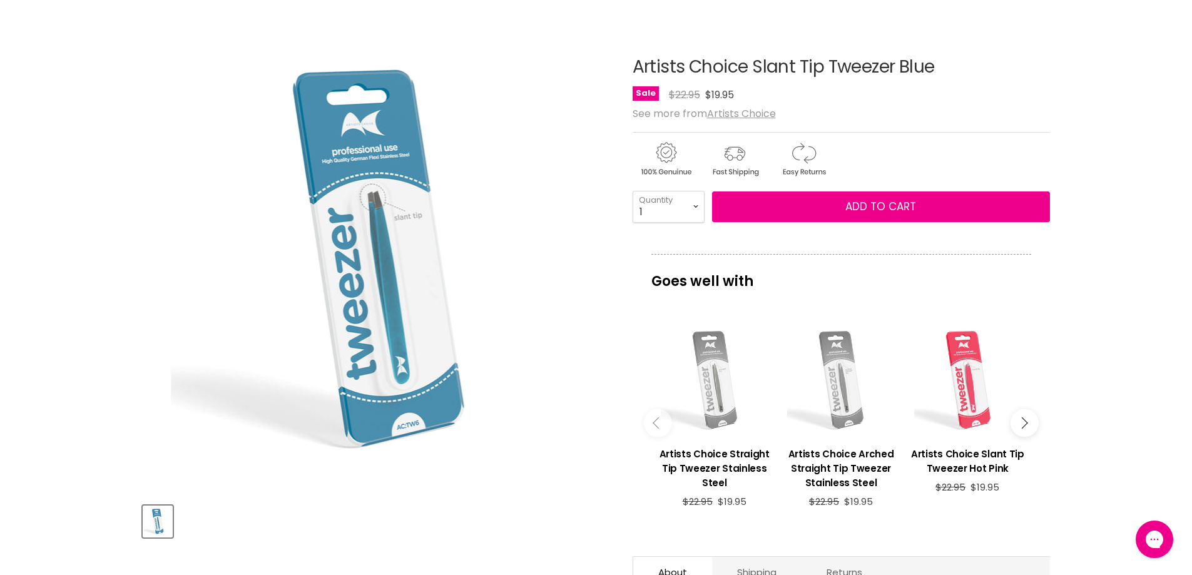
click at [1024, 424] on icon "Main content" at bounding box center [1021, 422] width 11 height 11
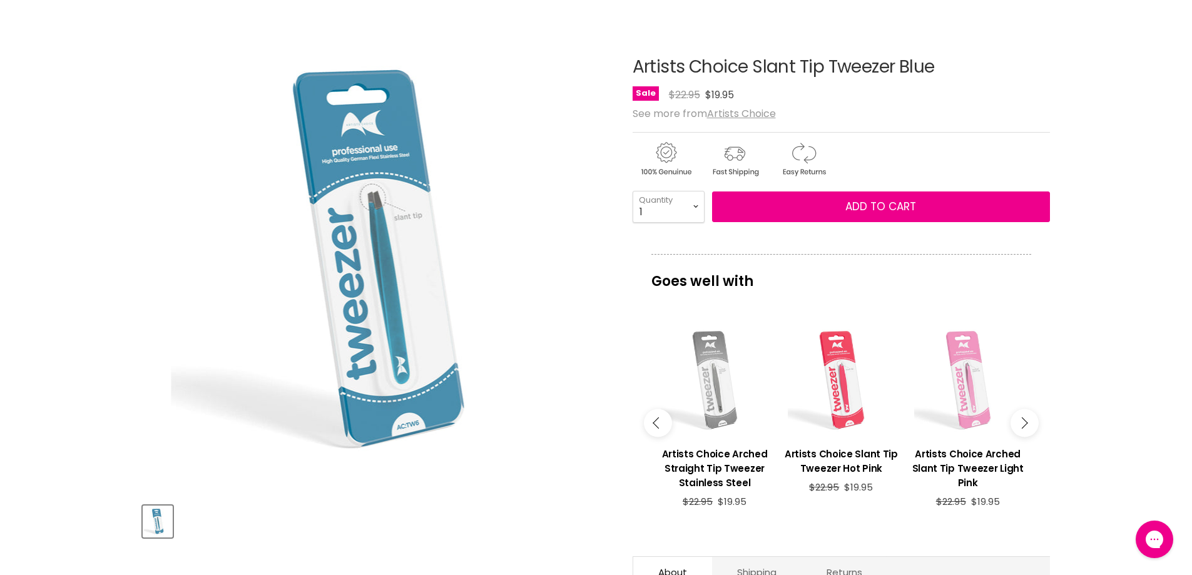
click at [1024, 424] on icon "Main content" at bounding box center [1021, 422] width 11 height 11
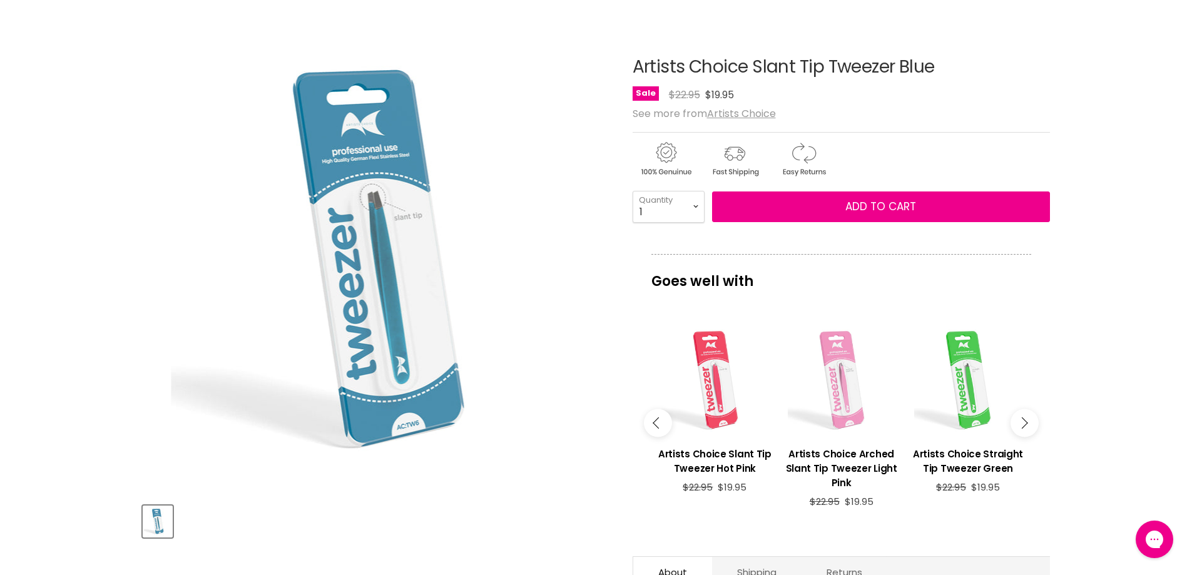
click at [1024, 424] on icon "Main content" at bounding box center [1021, 422] width 11 height 11
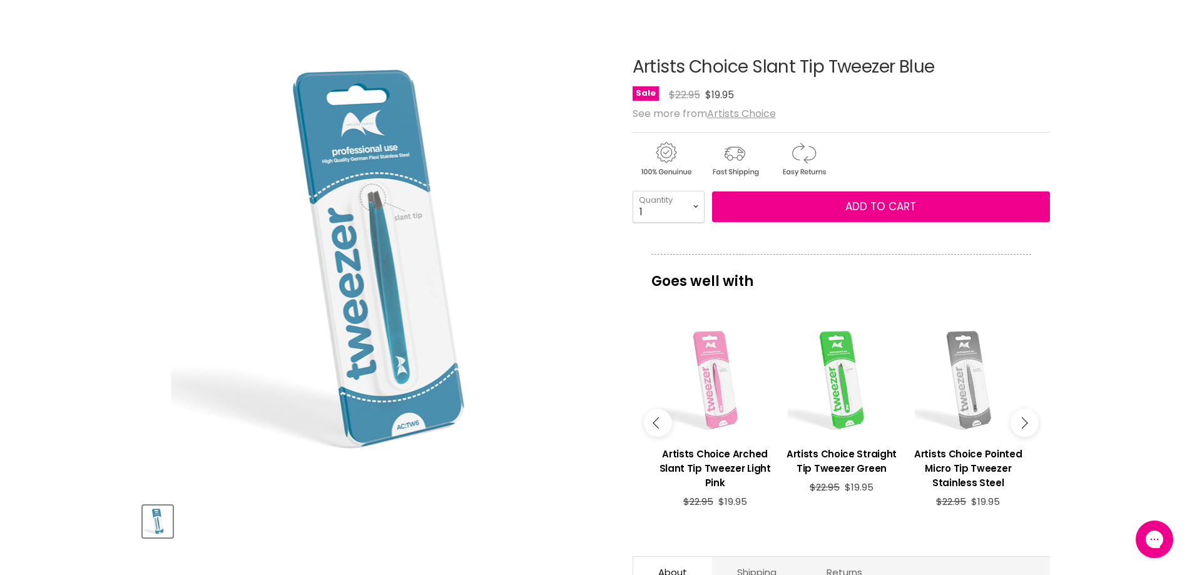
click at [1024, 424] on icon "Main content" at bounding box center [1021, 422] width 11 height 11
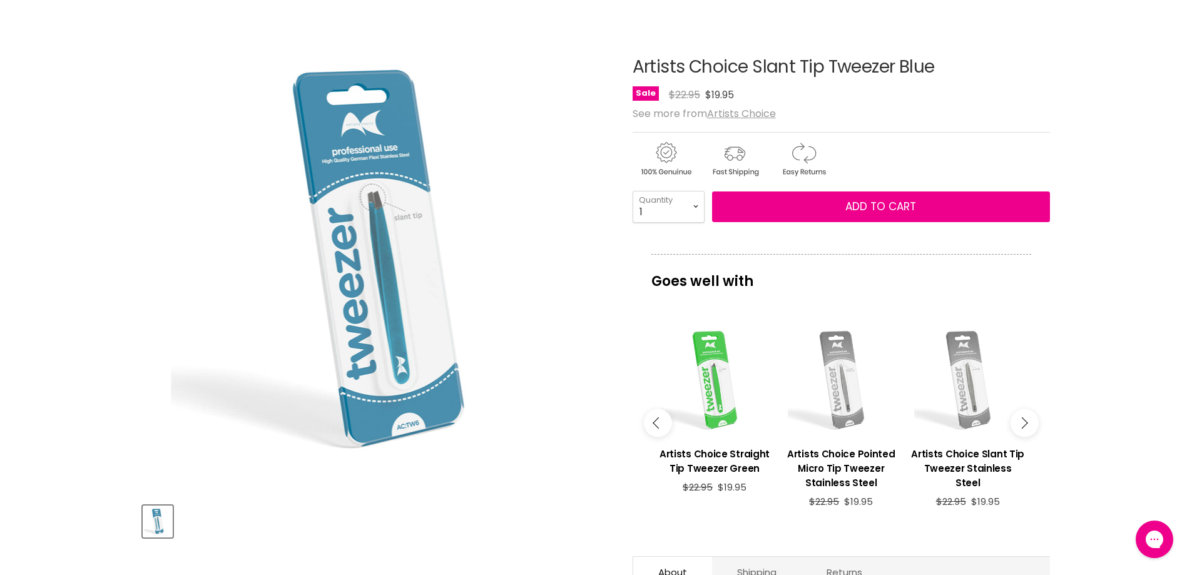
click at [1024, 424] on icon "Main content" at bounding box center [1021, 422] width 11 height 11
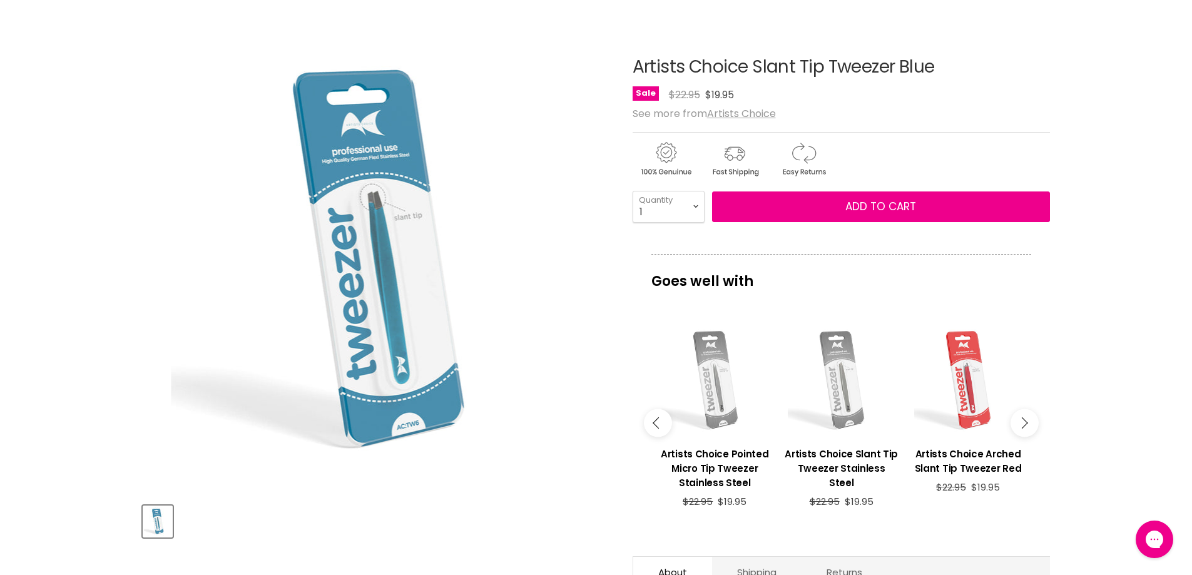
click at [1024, 424] on icon "Main content" at bounding box center [1021, 422] width 11 height 11
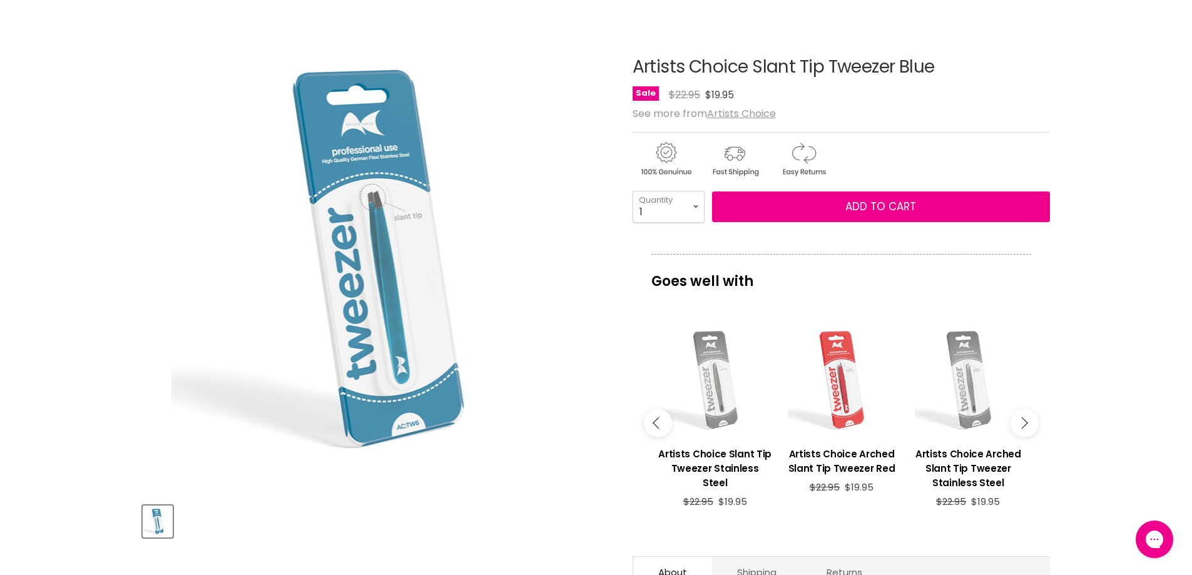
click at [1024, 424] on icon "Main content" at bounding box center [1021, 422] width 11 height 11
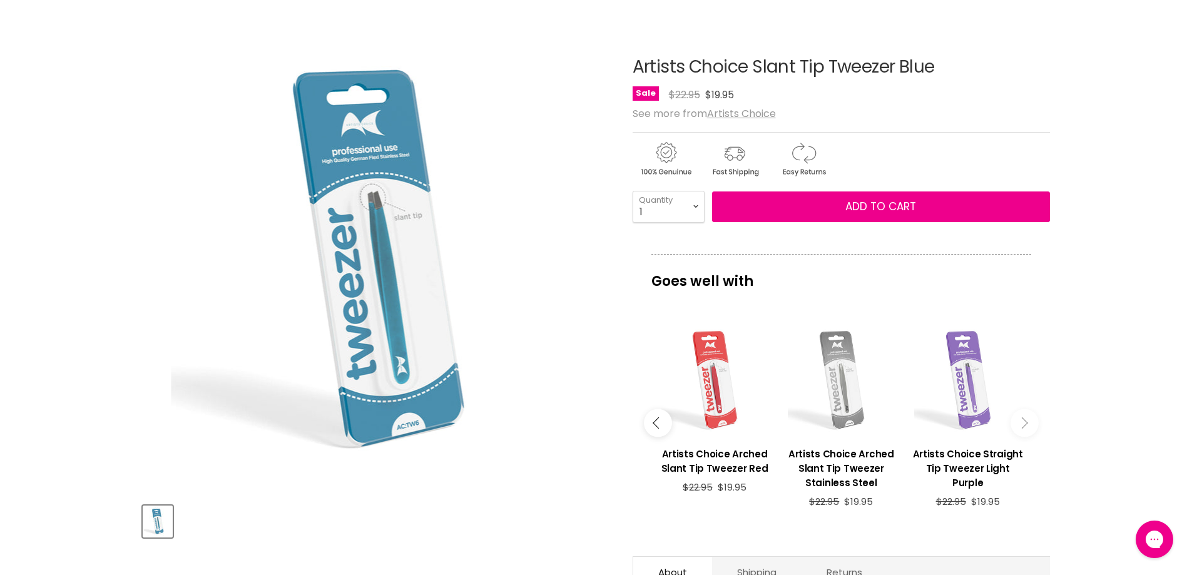
click at [1024, 424] on icon "Main content" at bounding box center [1021, 422] width 11 height 11
click at [968, 394] on div "Main content" at bounding box center [967, 381] width 114 height 114
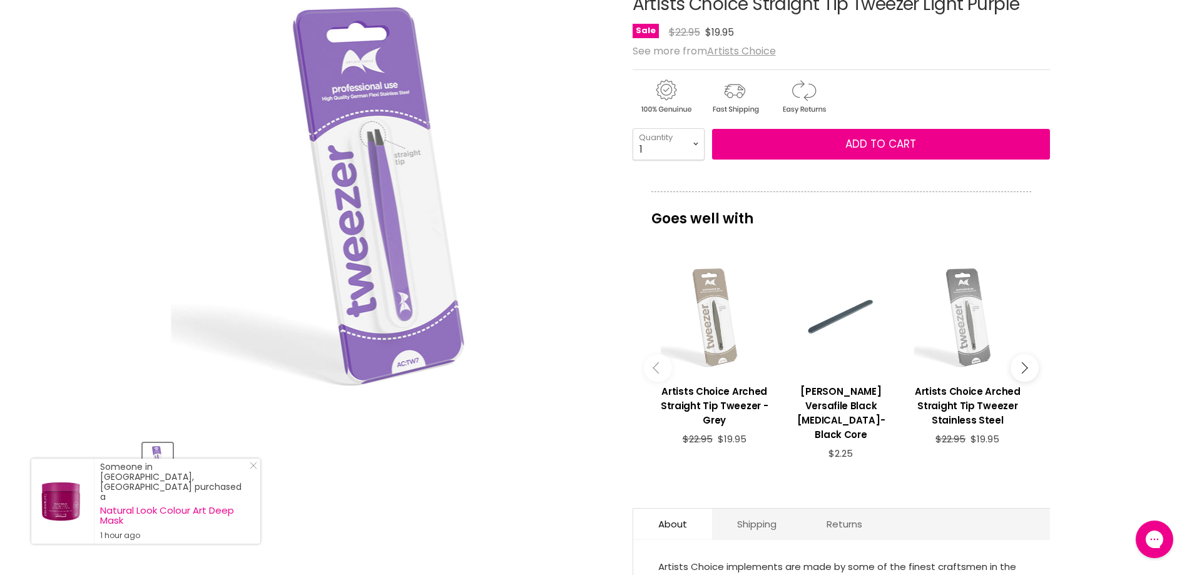
click at [1019, 370] on button "Main content" at bounding box center [1025, 368] width 28 height 28
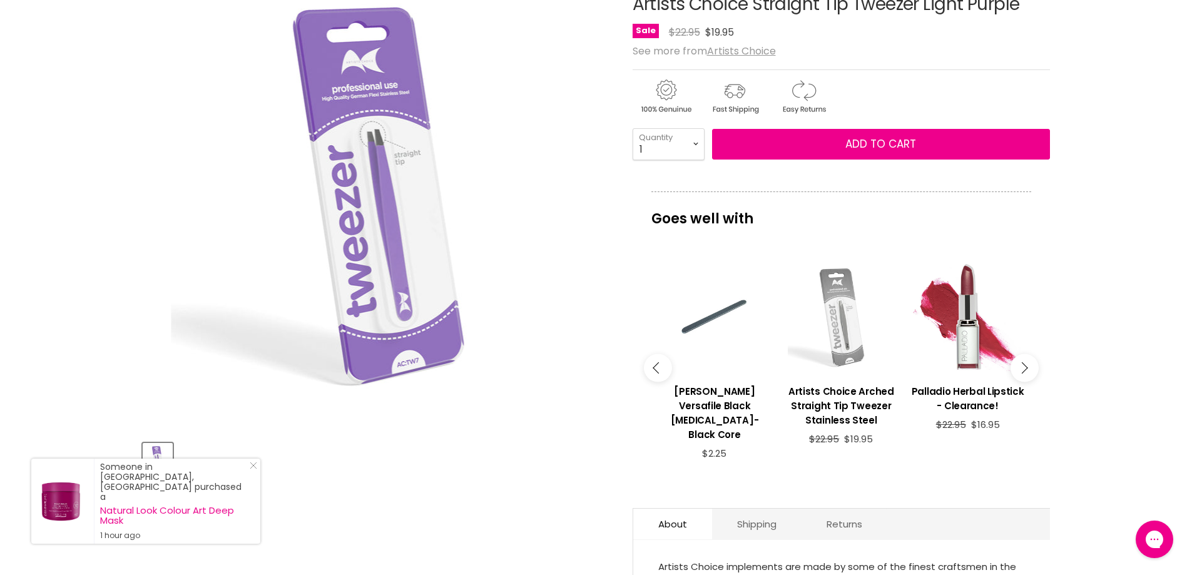
click at [1019, 369] on button "Main content" at bounding box center [1025, 368] width 28 height 28
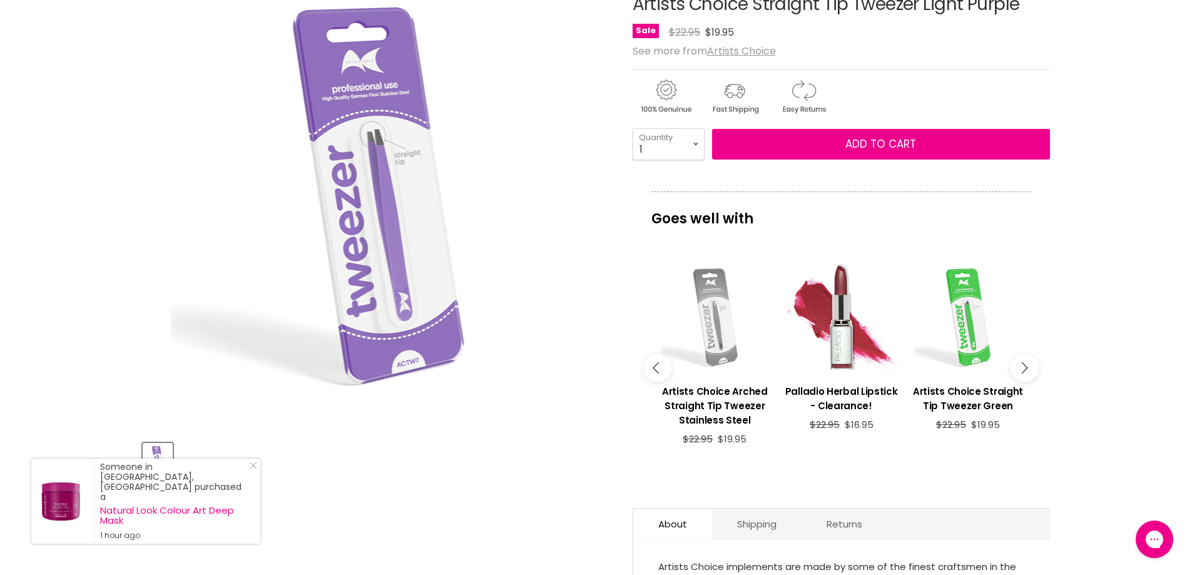
click at [1019, 369] on button "Main content" at bounding box center [1025, 368] width 28 height 28
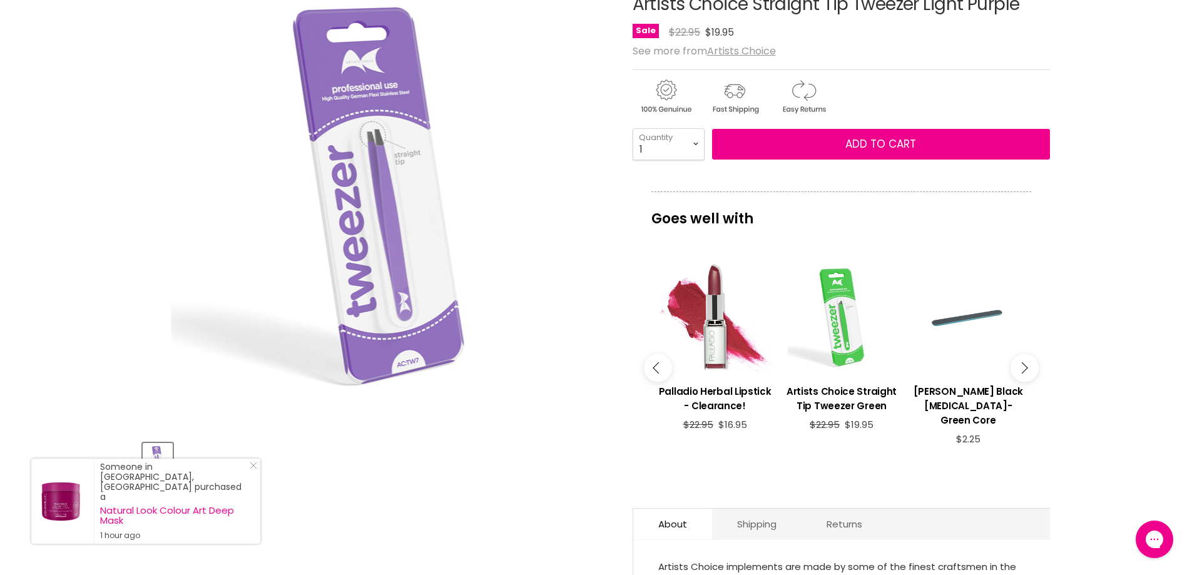
click at [1019, 369] on button "Main content" at bounding box center [1025, 368] width 28 height 28
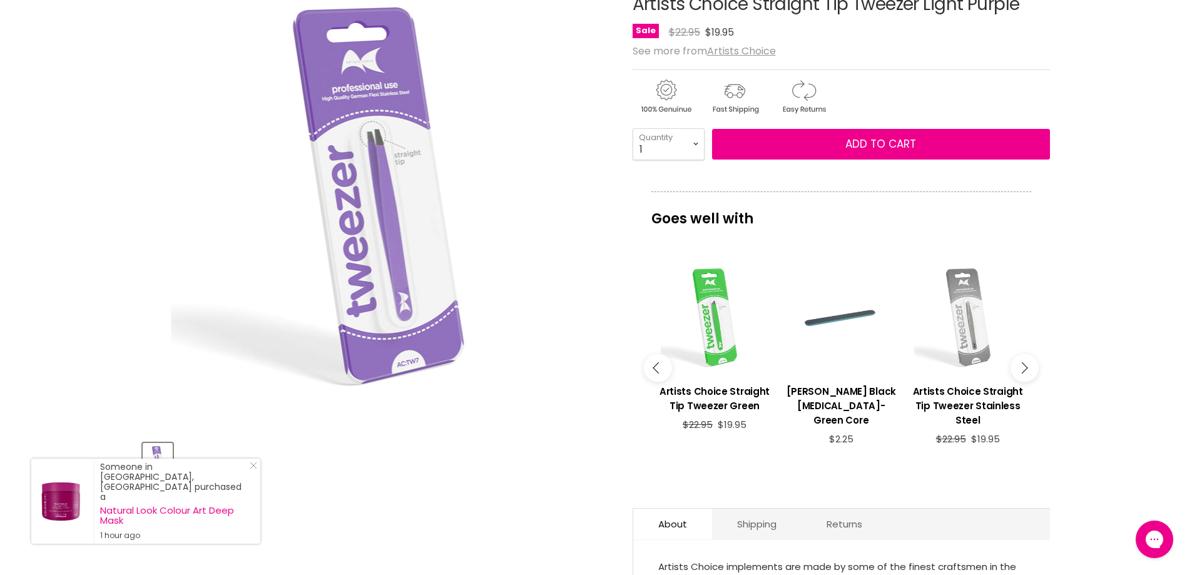
click at [1019, 369] on button "Main content" at bounding box center [1025, 368] width 28 height 28
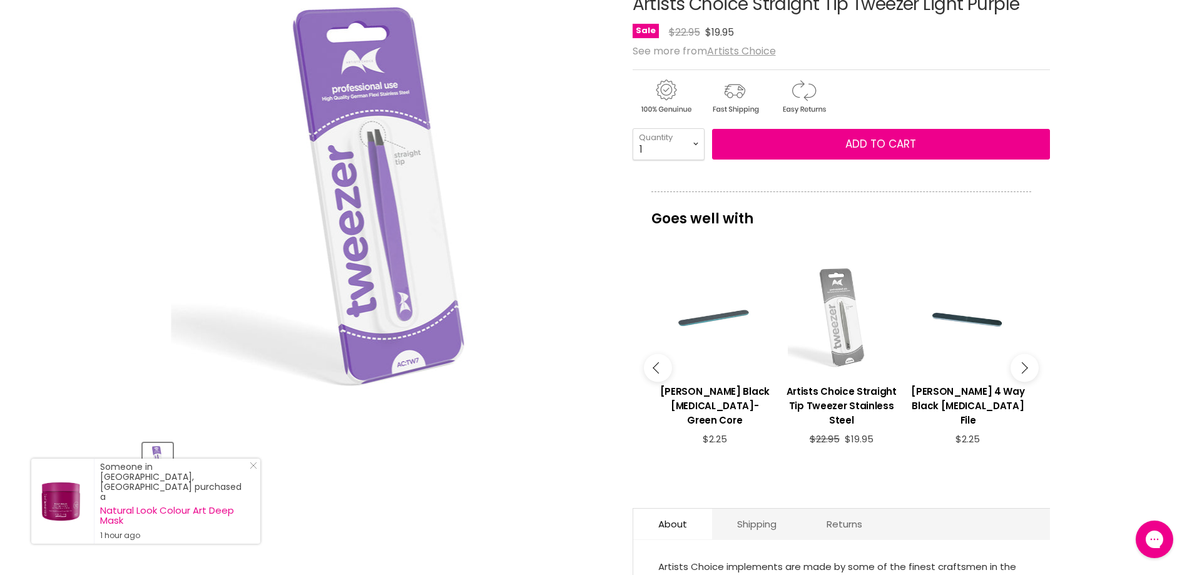
click at [1019, 369] on button "Main content" at bounding box center [1025, 368] width 28 height 28
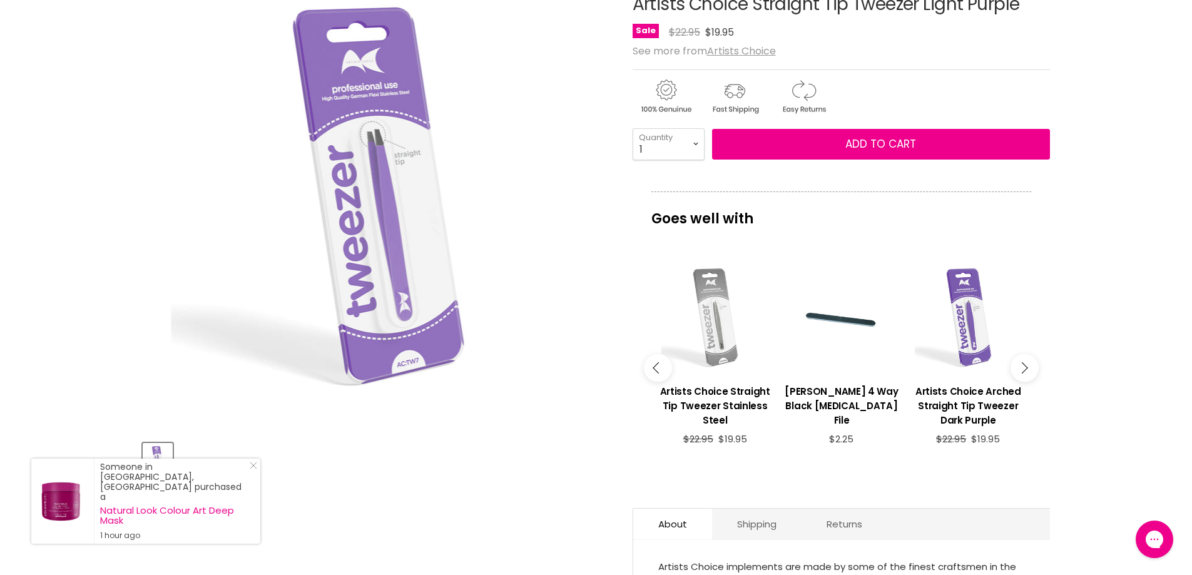
click at [1019, 369] on button "Main content" at bounding box center [1025, 368] width 28 height 28
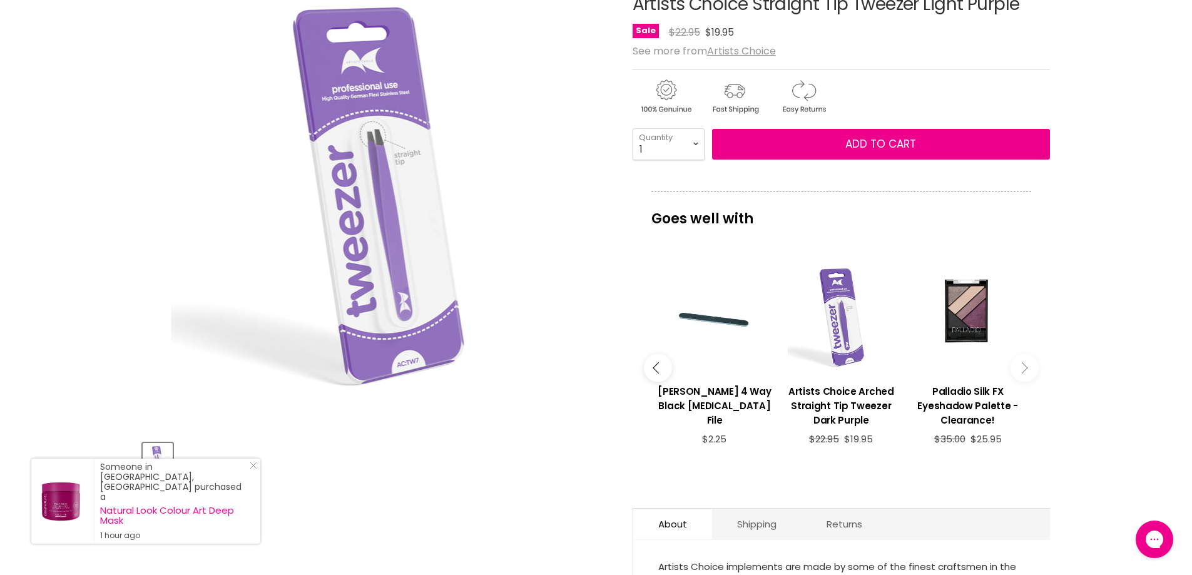
click at [1019, 369] on button "Main content" at bounding box center [1025, 368] width 28 height 28
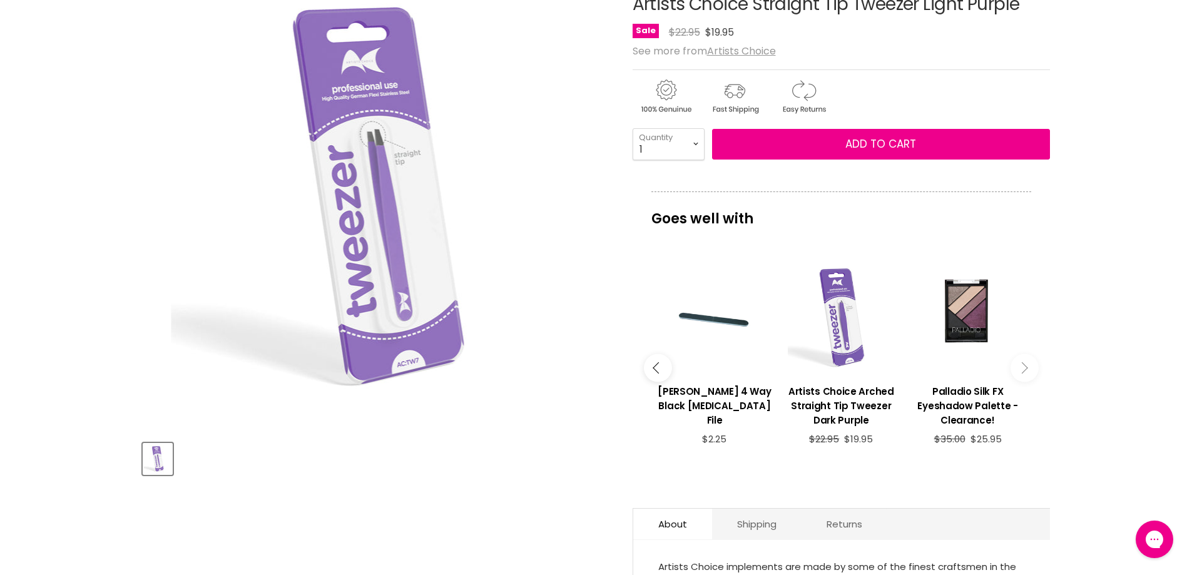
click at [1019, 369] on button "Main content" at bounding box center [1025, 368] width 28 height 28
click at [1027, 366] on button "Main content" at bounding box center [1025, 368] width 28 height 28
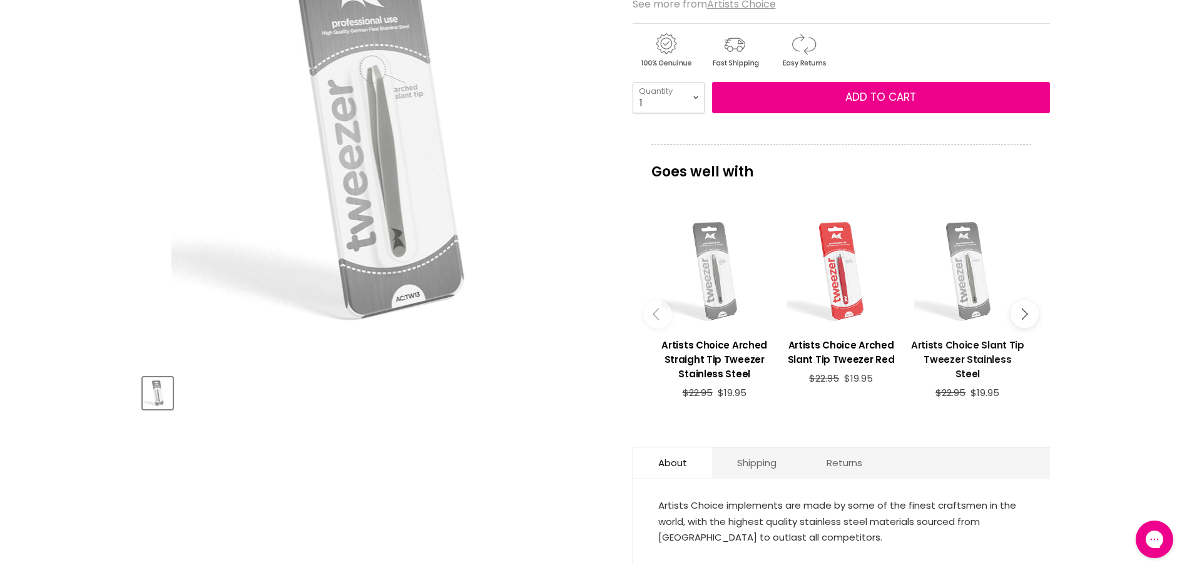
scroll to position [250, 0]
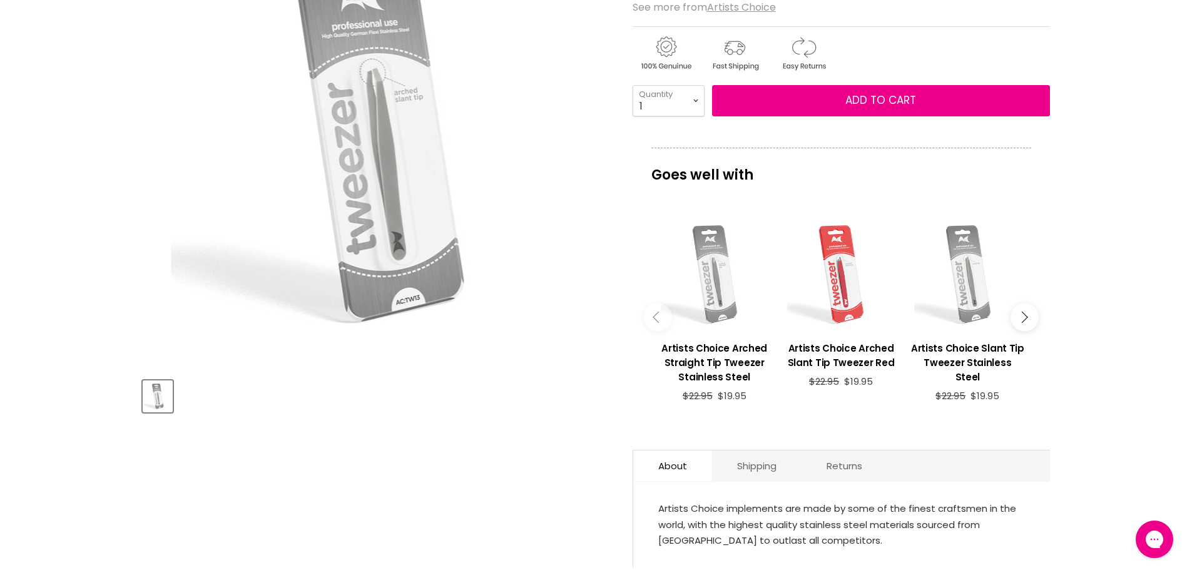
click at [1026, 310] on button "Main content" at bounding box center [1025, 317] width 28 height 28
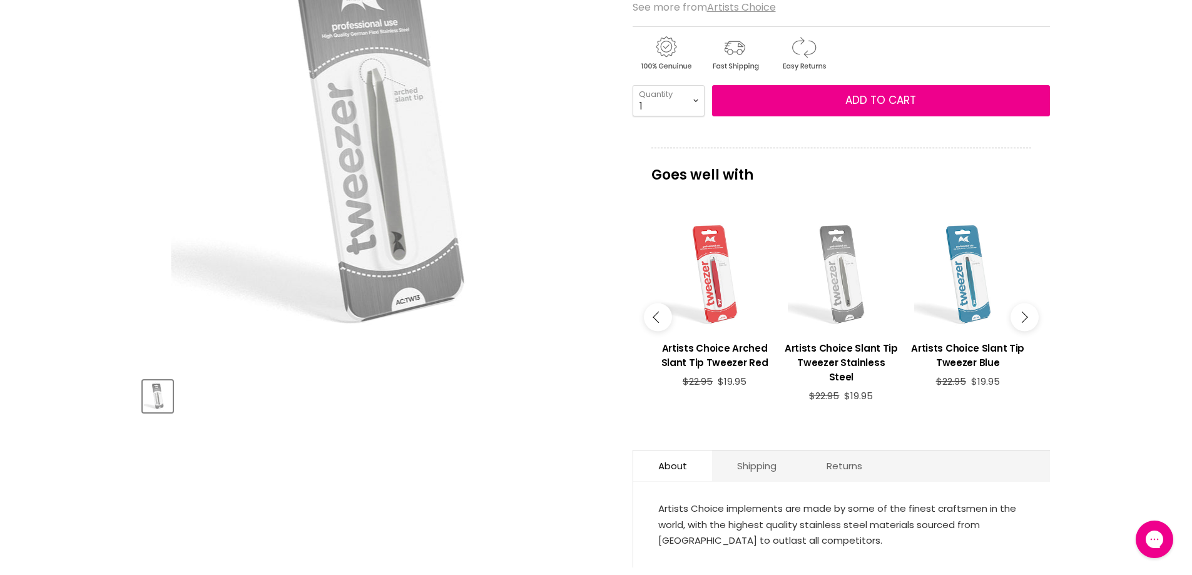
click at [1026, 310] on button "Main content" at bounding box center [1025, 317] width 28 height 28
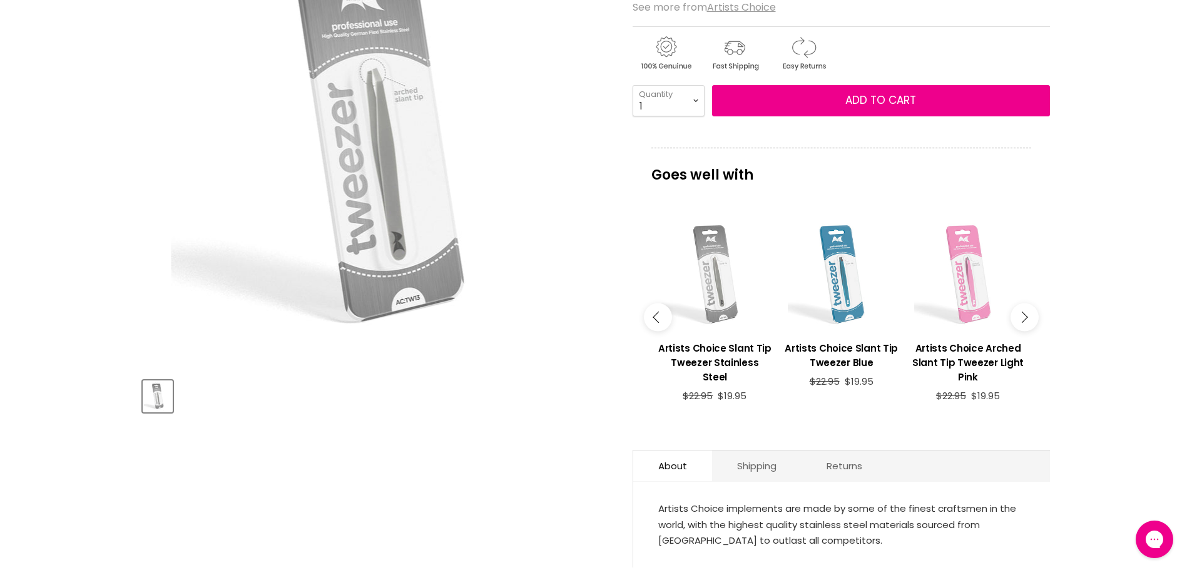
click at [1026, 310] on button "Main content" at bounding box center [1025, 317] width 28 height 28
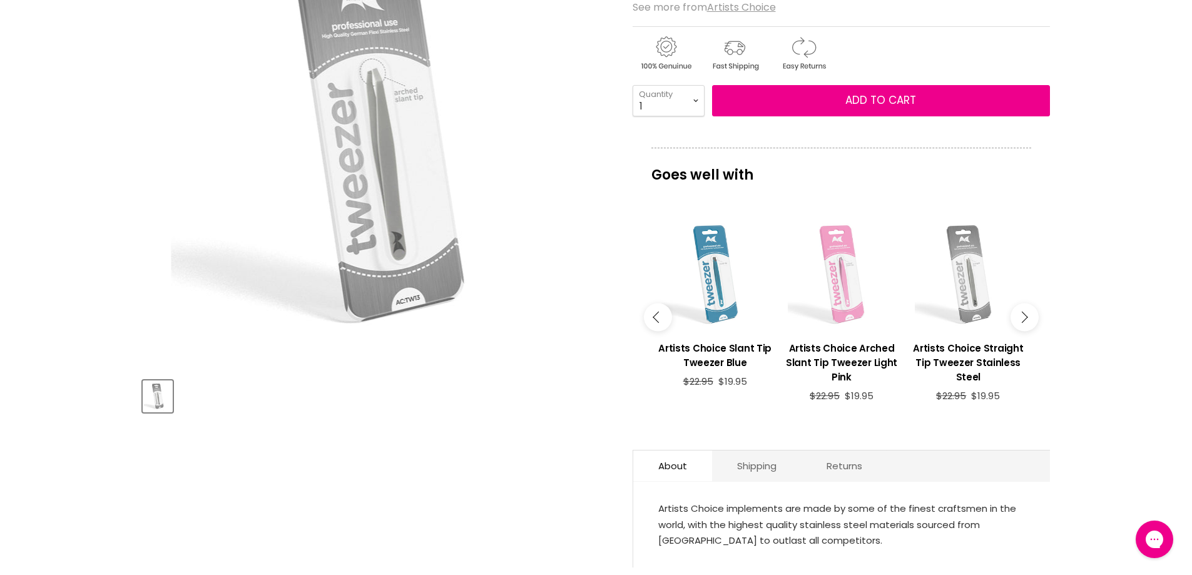
click at [819, 272] on div "Main content" at bounding box center [842, 275] width 114 height 114
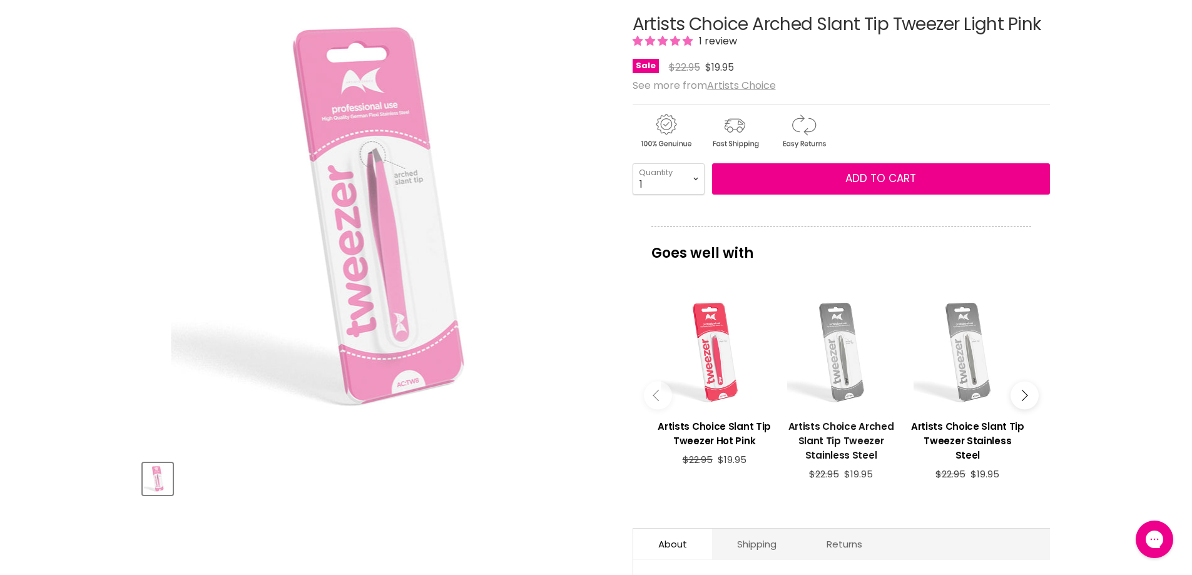
scroll to position [188, 0]
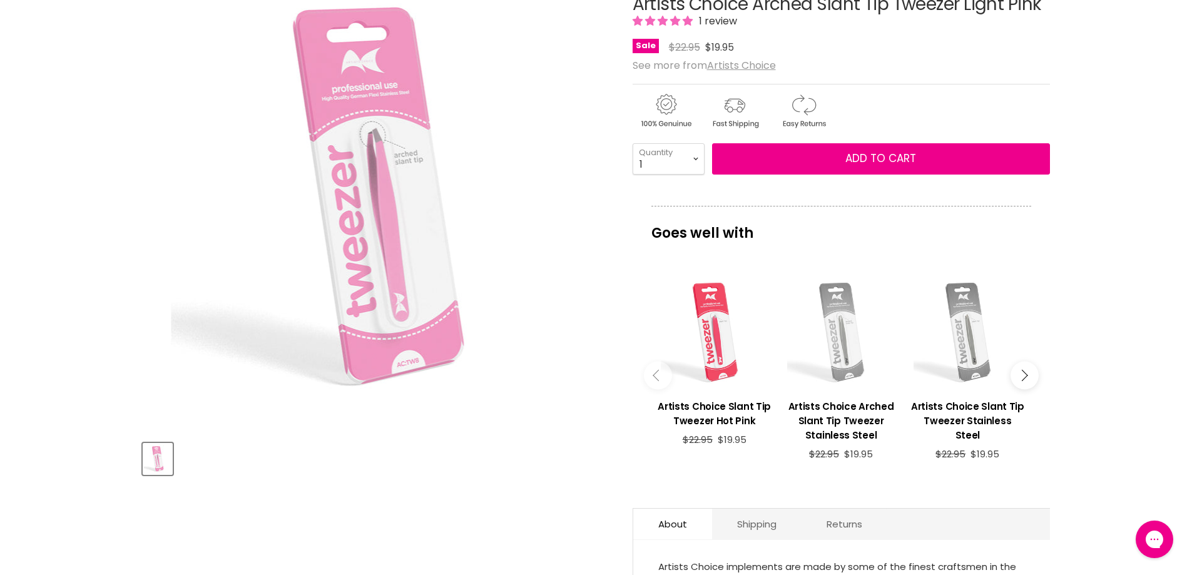
click at [853, 321] on div "Main content" at bounding box center [841, 332] width 114 height 114
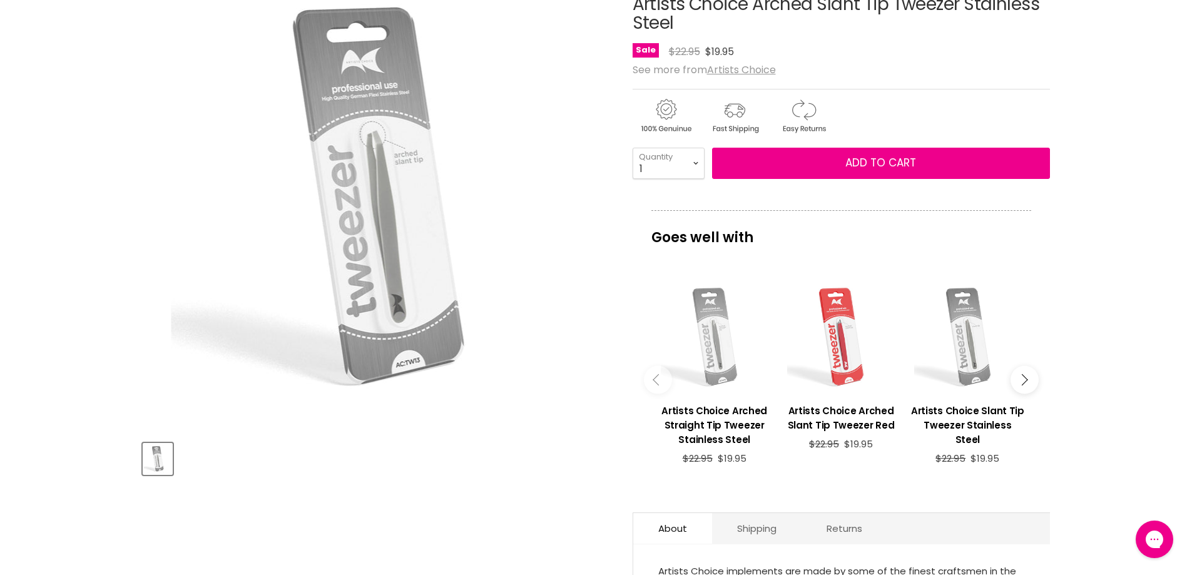
click at [723, 347] on div "Main content" at bounding box center [715, 337] width 114 height 114
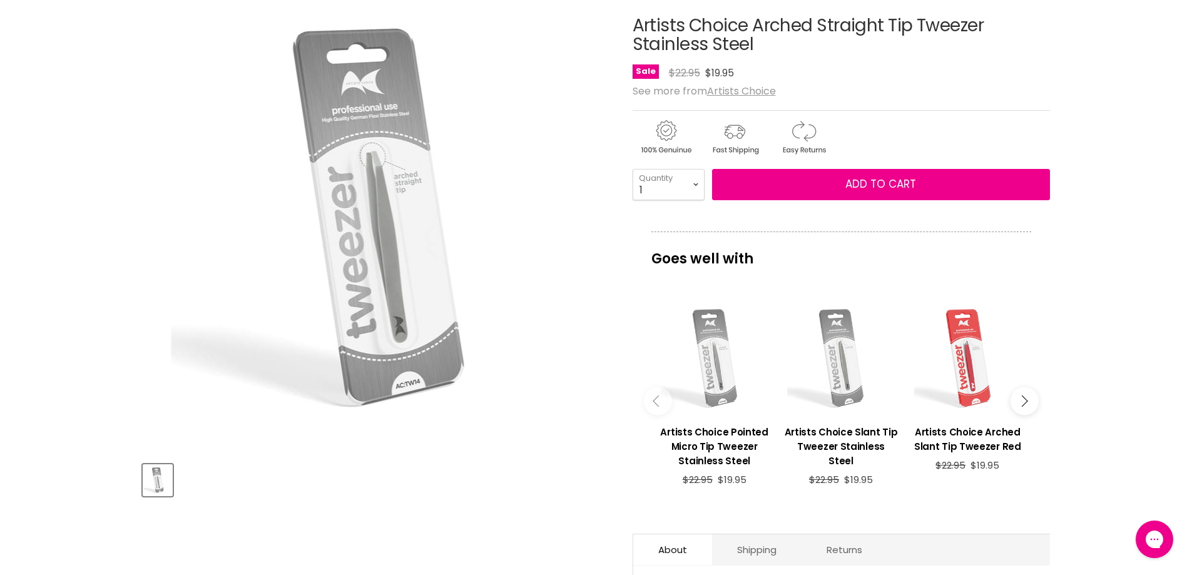
scroll to position [188, 0]
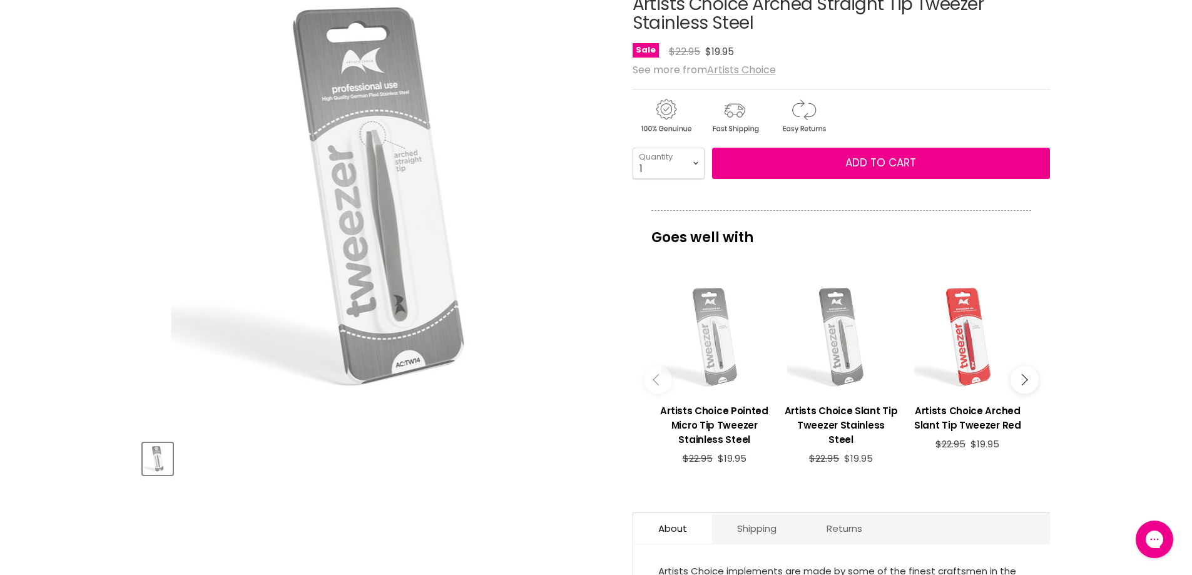
click at [714, 349] on div "Main content" at bounding box center [715, 337] width 114 height 114
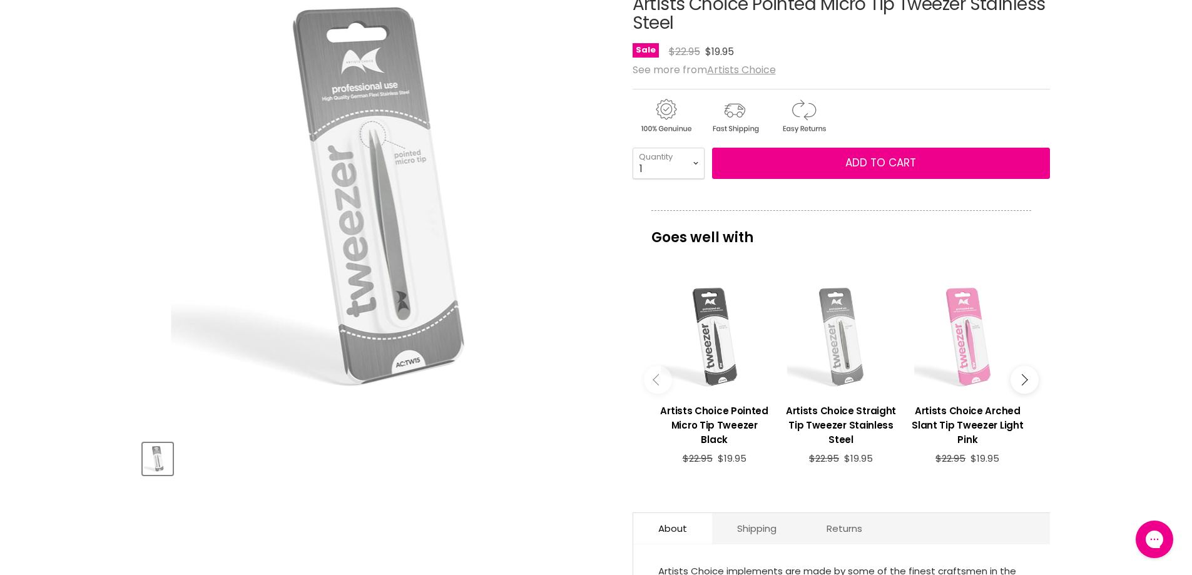
click at [721, 346] on div "Main content" at bounding box center [715, 337] width 114 height 114
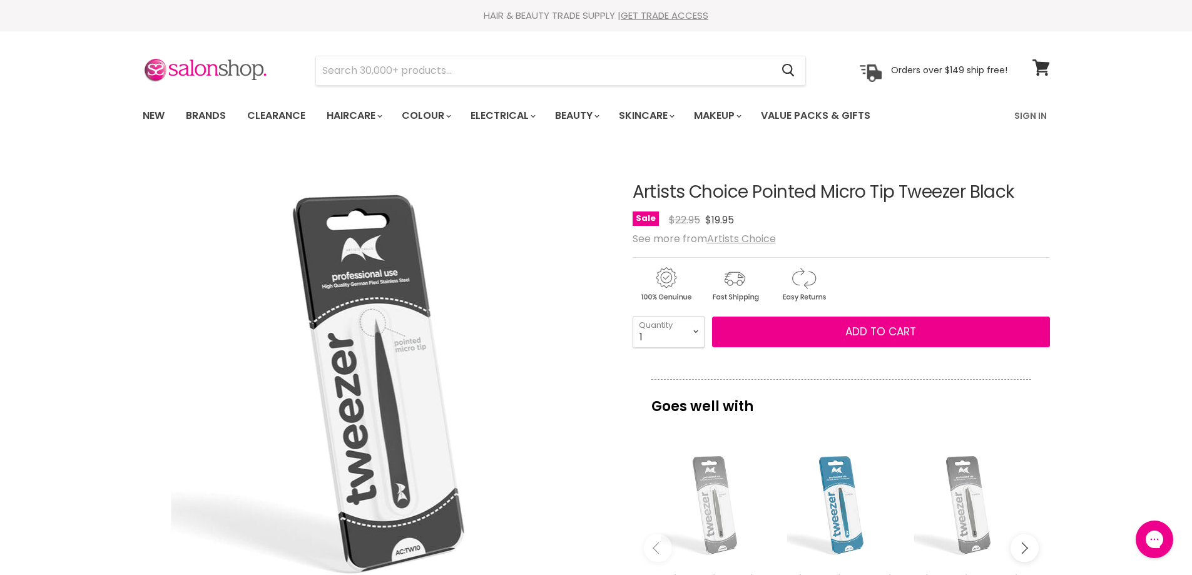
click at [744, 507] on div "Main content" at bounding box center [715, 506] width 114 height 114
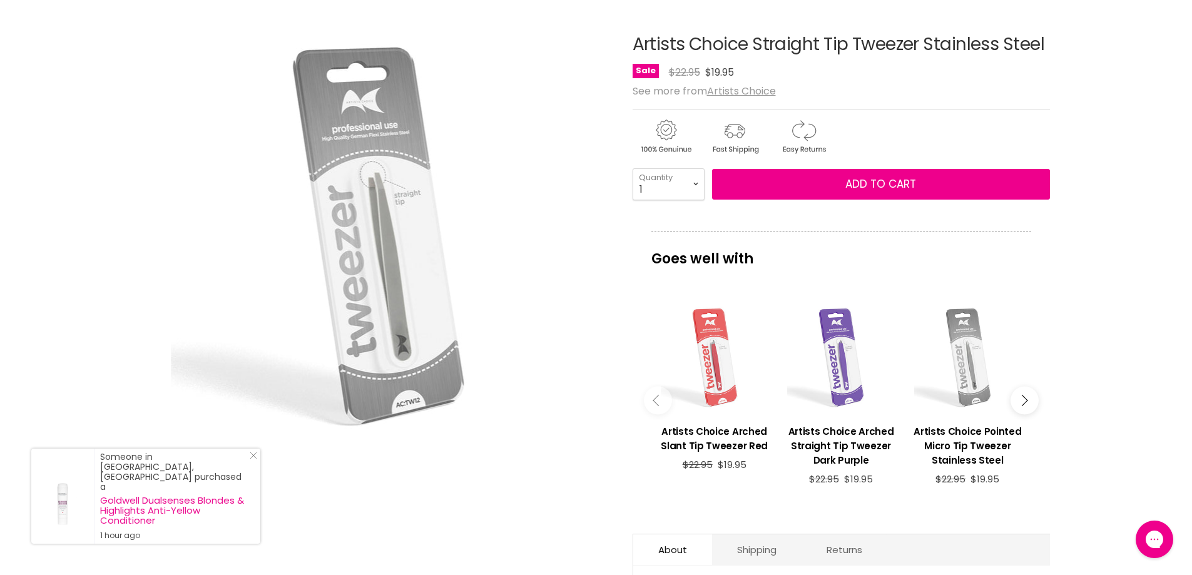
scroll to position [188, 0]
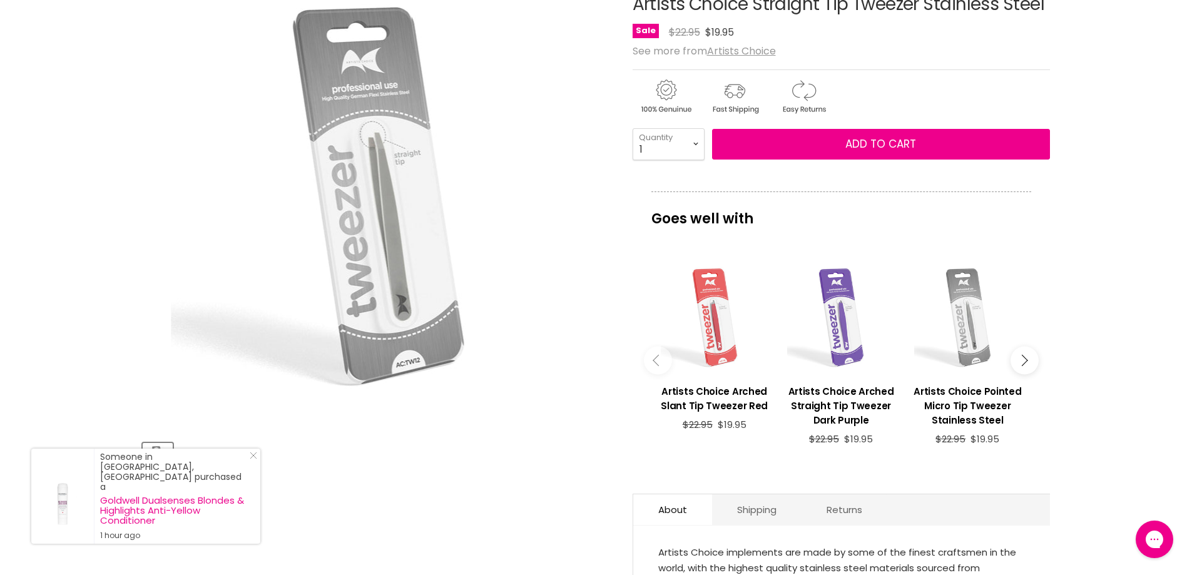
click at [727, 318] on div "Main content" at bounding box center [715, 318] width 114 height 114
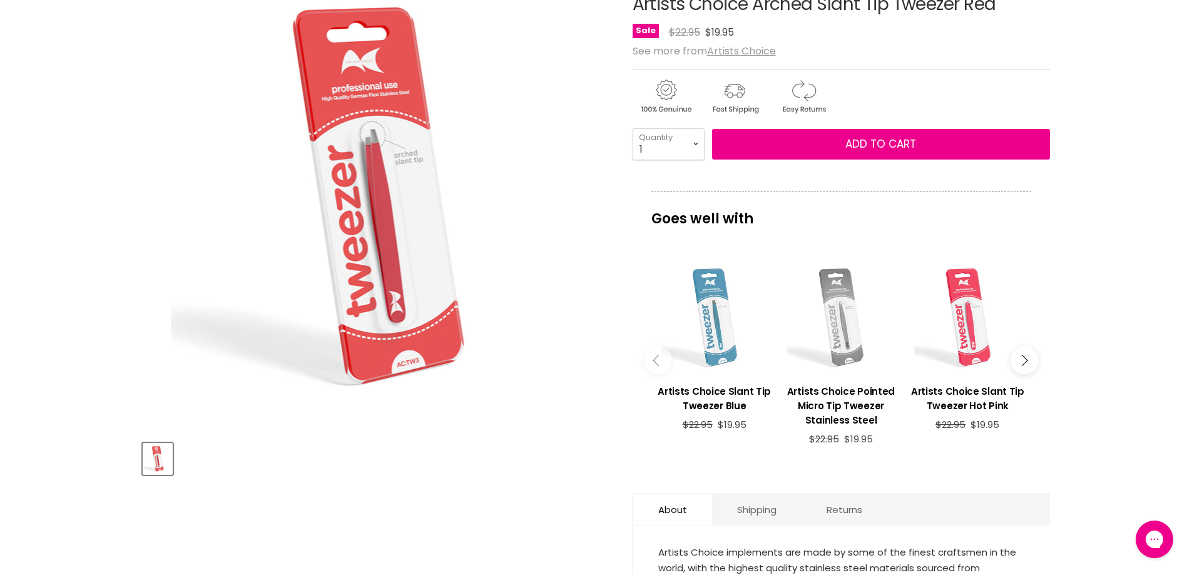
click at [743, 325] on div "Main content" at bounding box center [715, 318] width 114 height 114
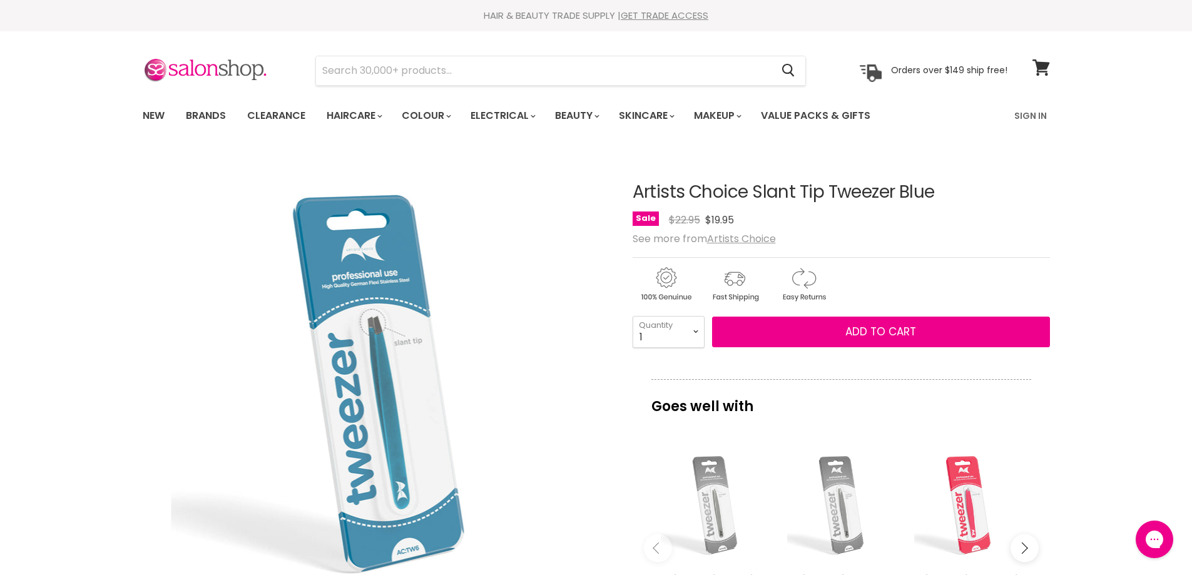
drag, startPoint x: 630, startPoint y: 196, endPoint x: 894, endPoint y: 196, distance: 263.4
click at [894, 196] on article "Click or scroll to zoom Tap or pinch to zoom Artists Choice Slant Tip Tweezer B…" at bounding box center [596, 501] width 907 height 701
copy div "Artists Choice Slant Tip Tweezer"
click at [451, 71] on input "Search" at bounding box center [544, 70] width 456 height 29
paste input "Artists Choice Slant Tip Tweezer"
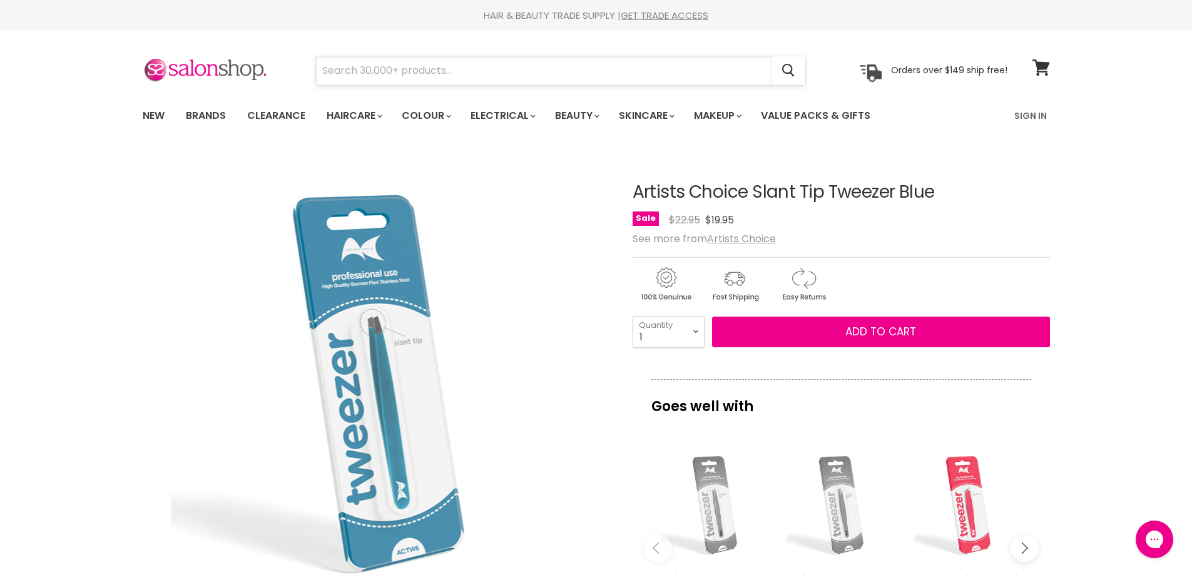
type input "Artists Choice Slant Tip Tweezer"
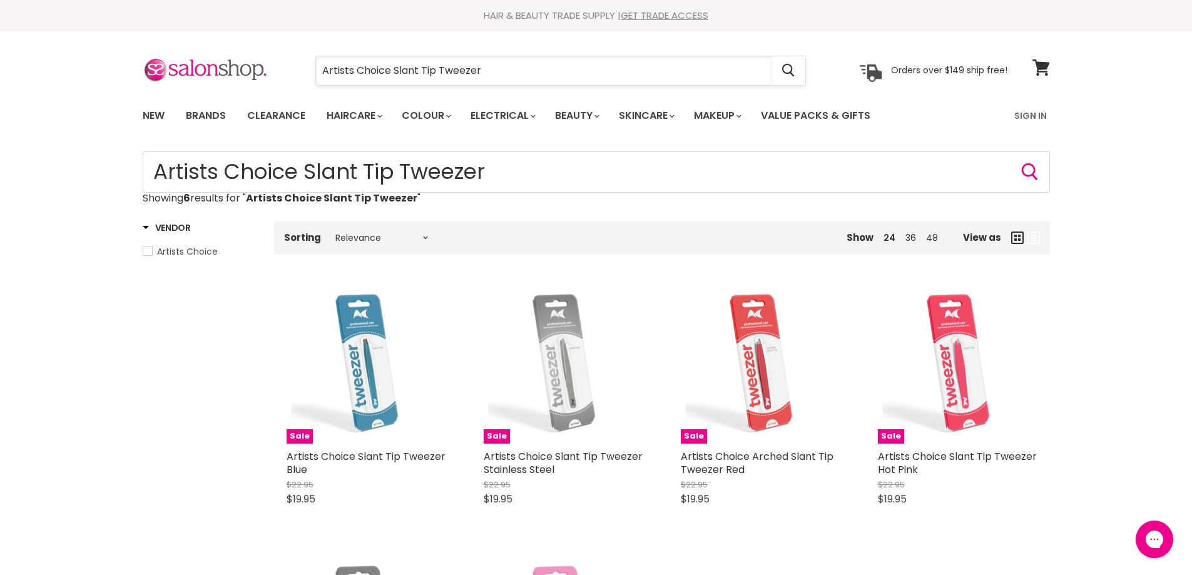
drag, startPoint x: 395, startPoint y: 73, endPoint x: 434, endPoint y: 82, distance: 39.9
click at [434, 82] on input "Artists Choice Slant Tip Tweezer" at bounding box center [544, 70] width 456 height 29
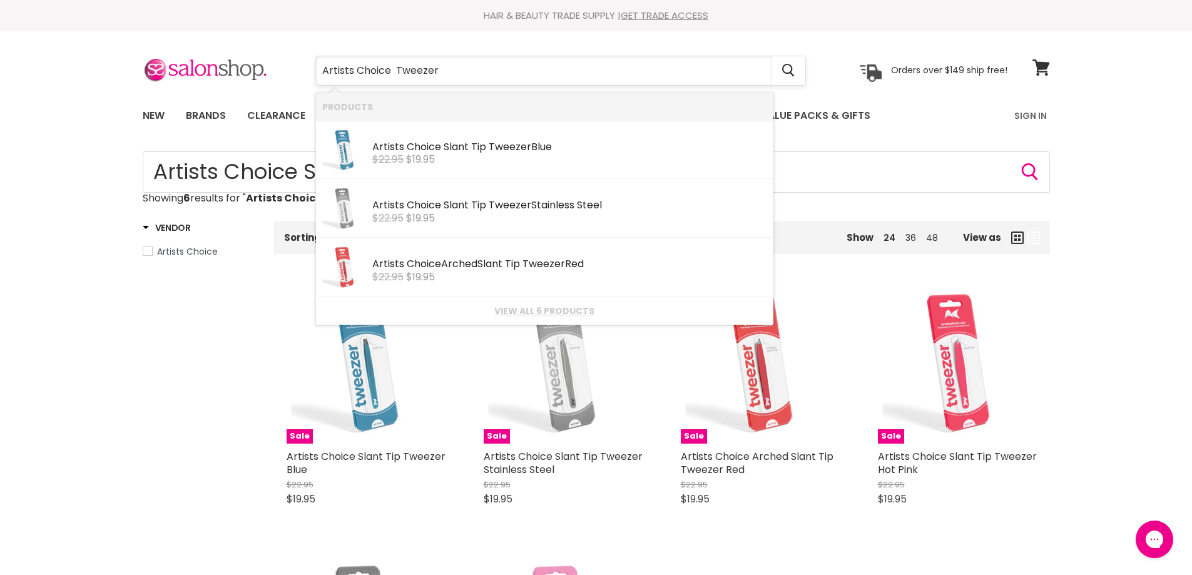
type input "Artists Choice Tweezer"
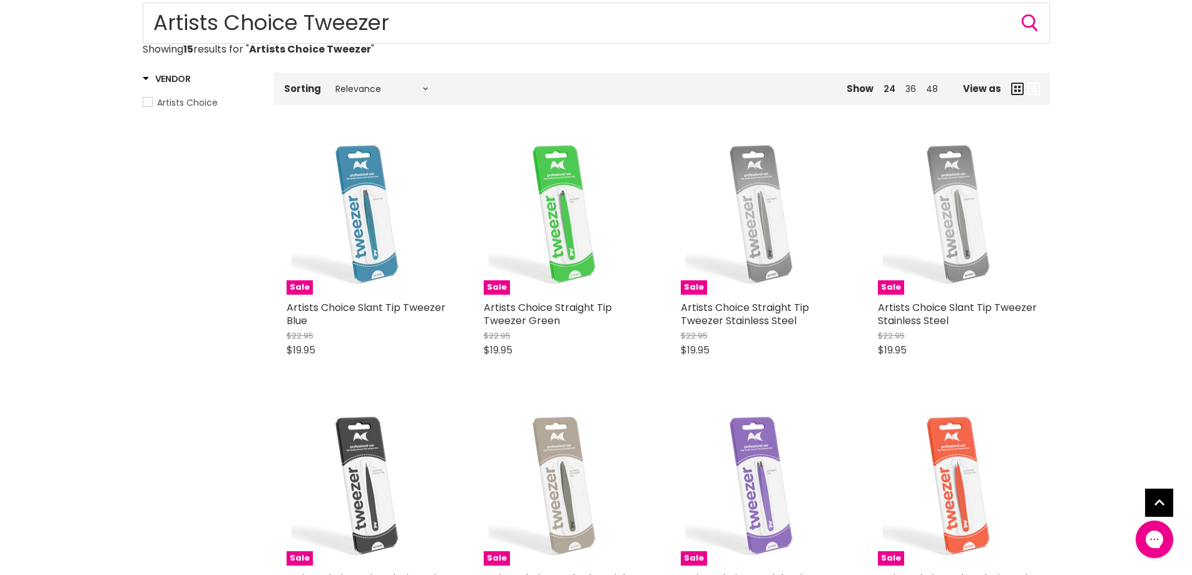
scroll to position [313, 0]
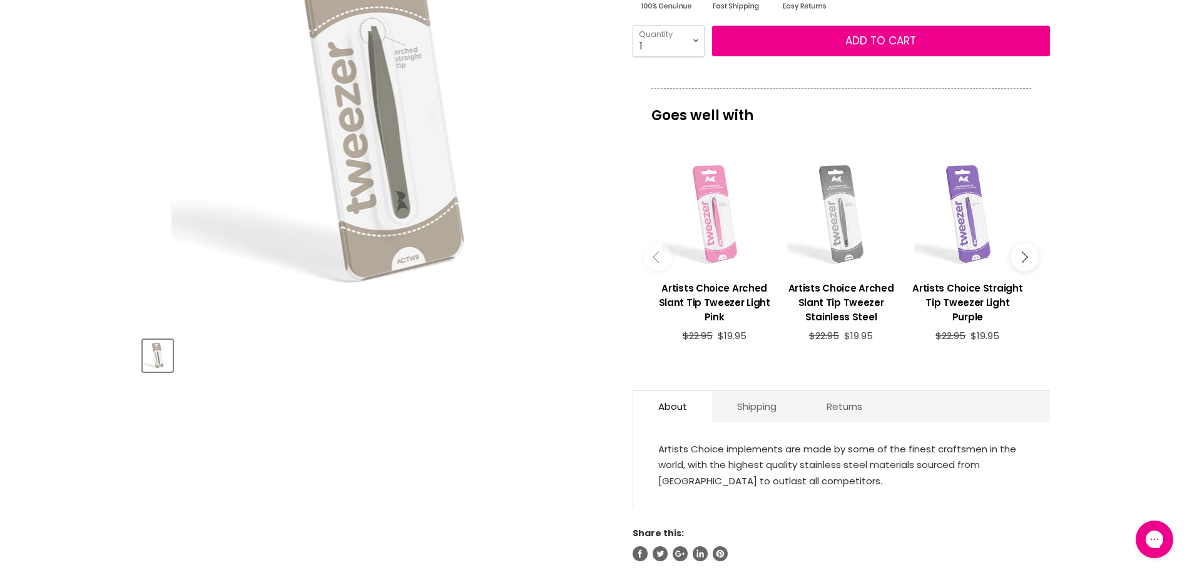
scroll to position [313, 0]
